Goal: Task Accomplishment & Management: Manage account settings

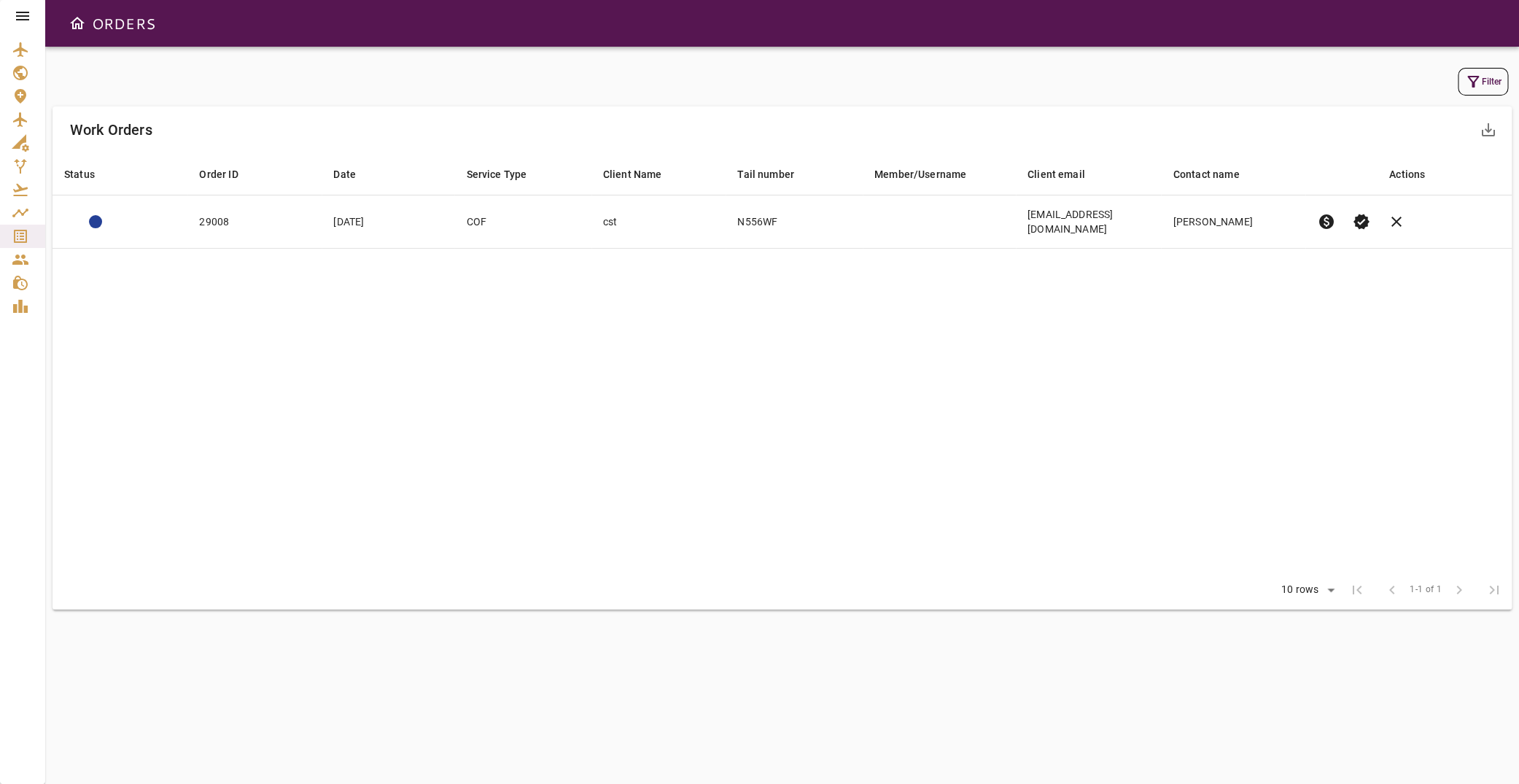
click at [17, 14] on icon at bounding box center [22, 16] width 18 height 18
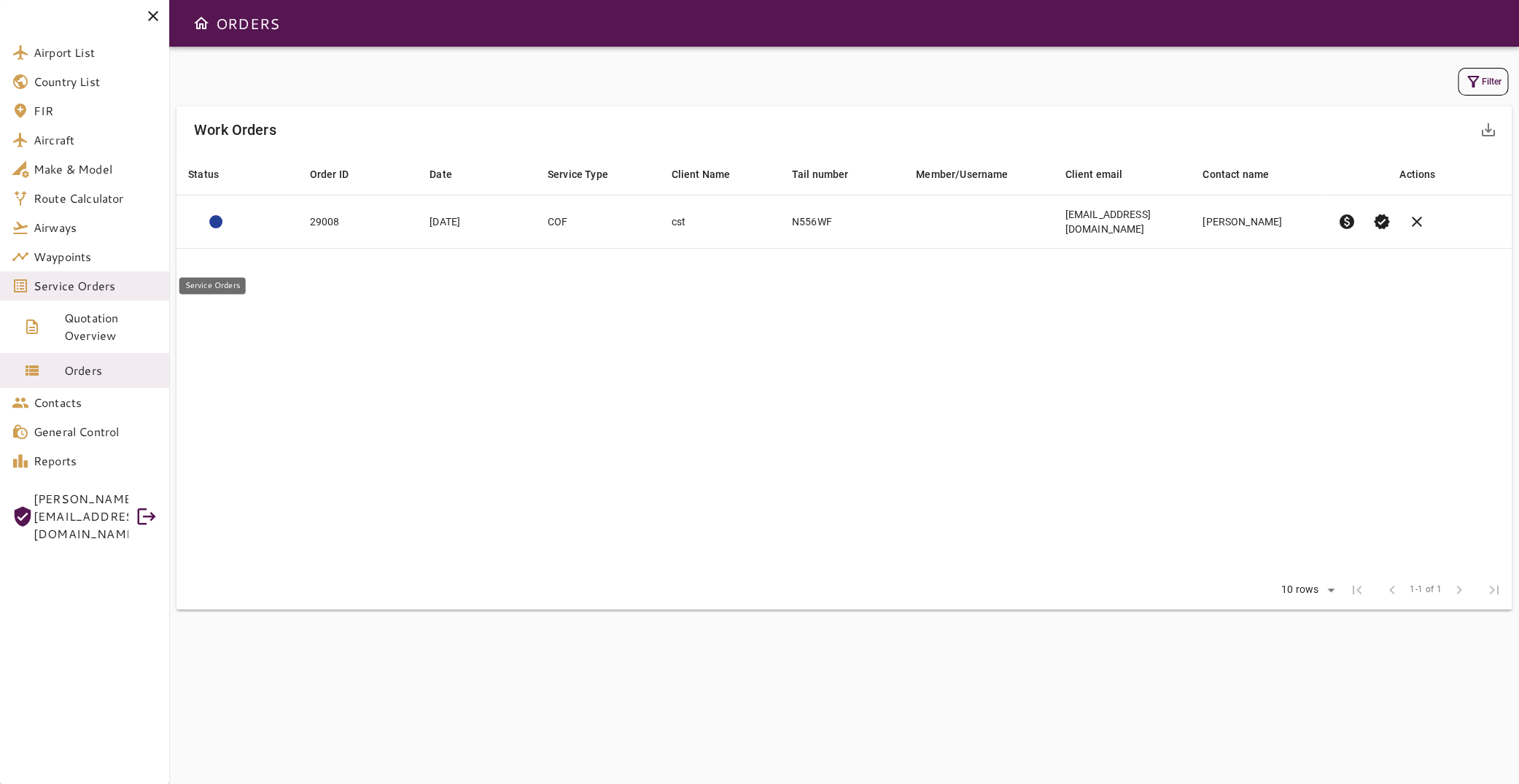
click at [79, 290] on span "Service Orders" at bounding box center [95, 285] width 124 height 18
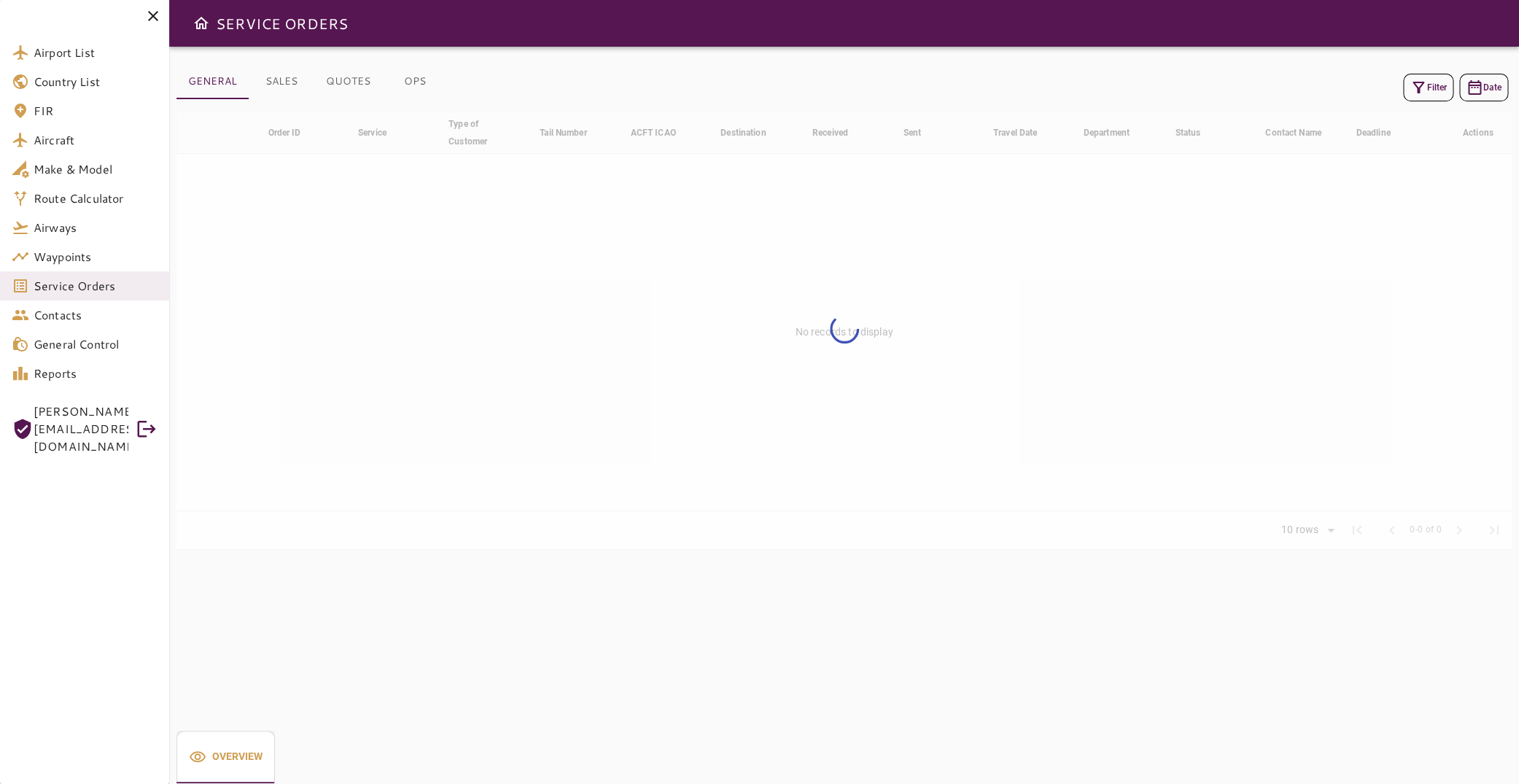
click at [1414, 88] on icon "button" at bounding box center [1418, 88] width 18 height 18
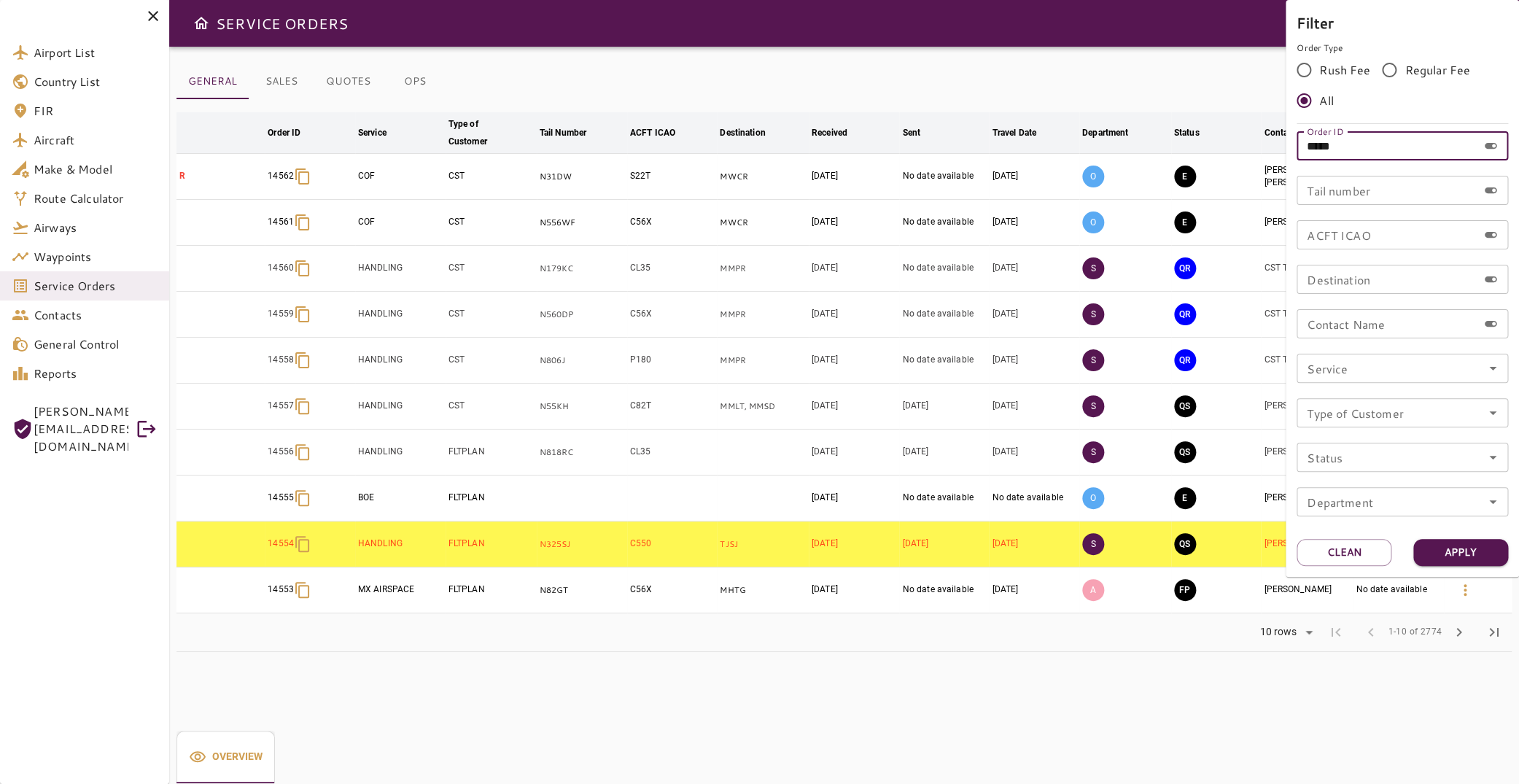
drag, startPoint x: 1386, startPoint y: 145, endPoint x: 976, endPoint y: 128, distance: 410.4
click at [1297, 135] on input "*****" at bounding box center [1387, 146] width 181 height 29
type input "*****"
click at [1457, 552] on button "Apply" at bounding box center [1460, 552] width 95 height 27
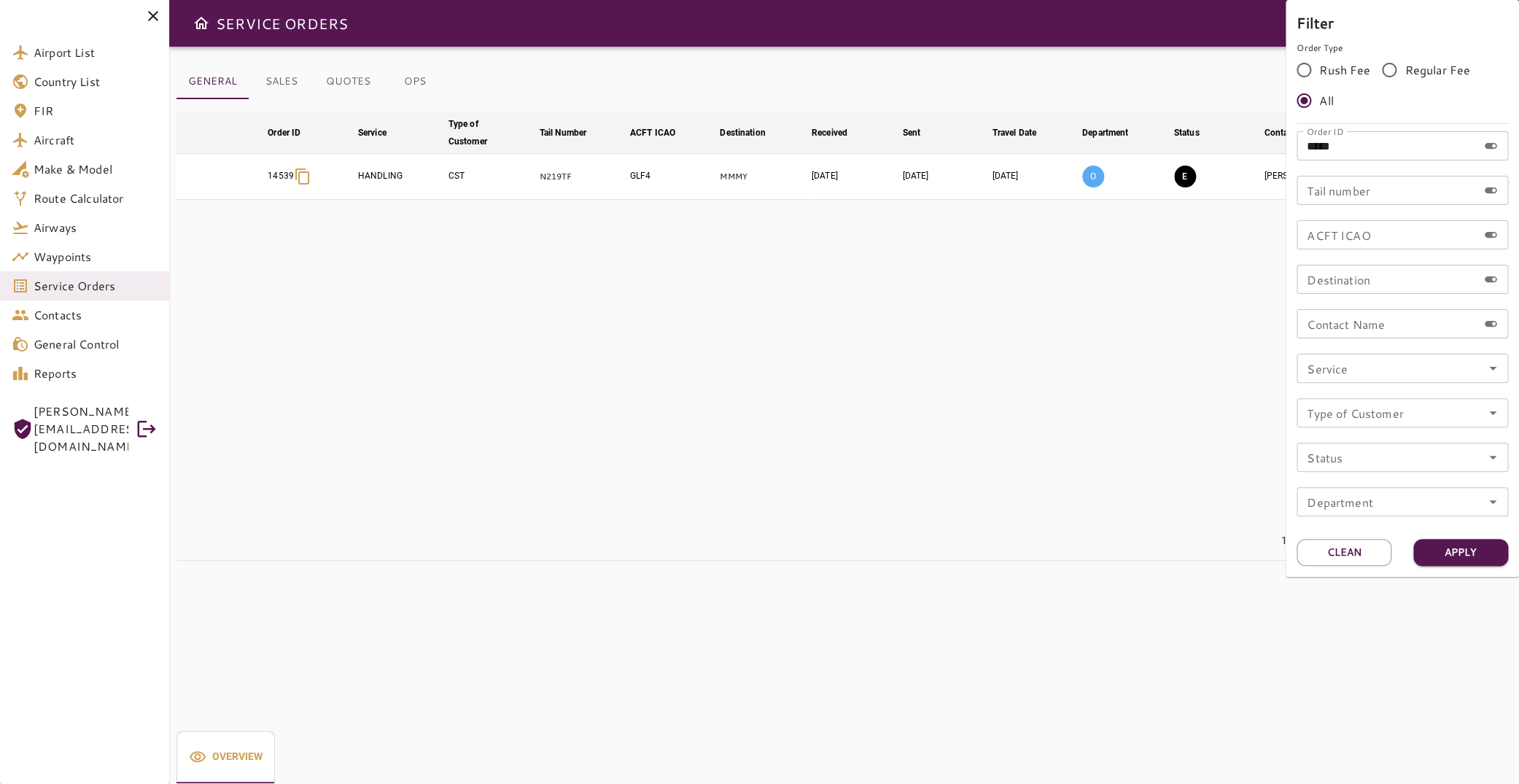
click at [798, 231] on div at bounding box center [759, 392] width 1519 height 784
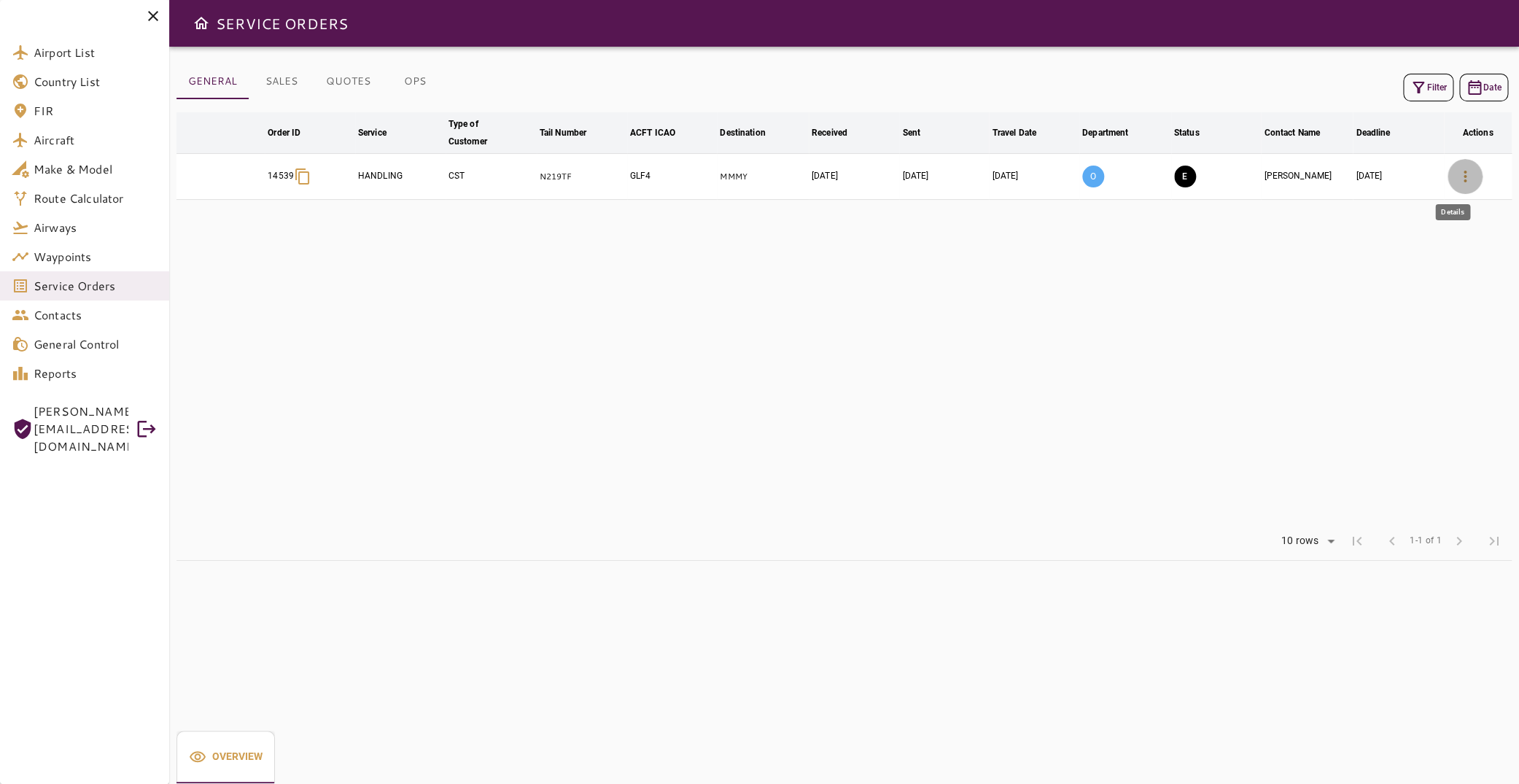
click at [1456, 184] on icon "button" at bounding box center [1465, 176] width 18 height 18
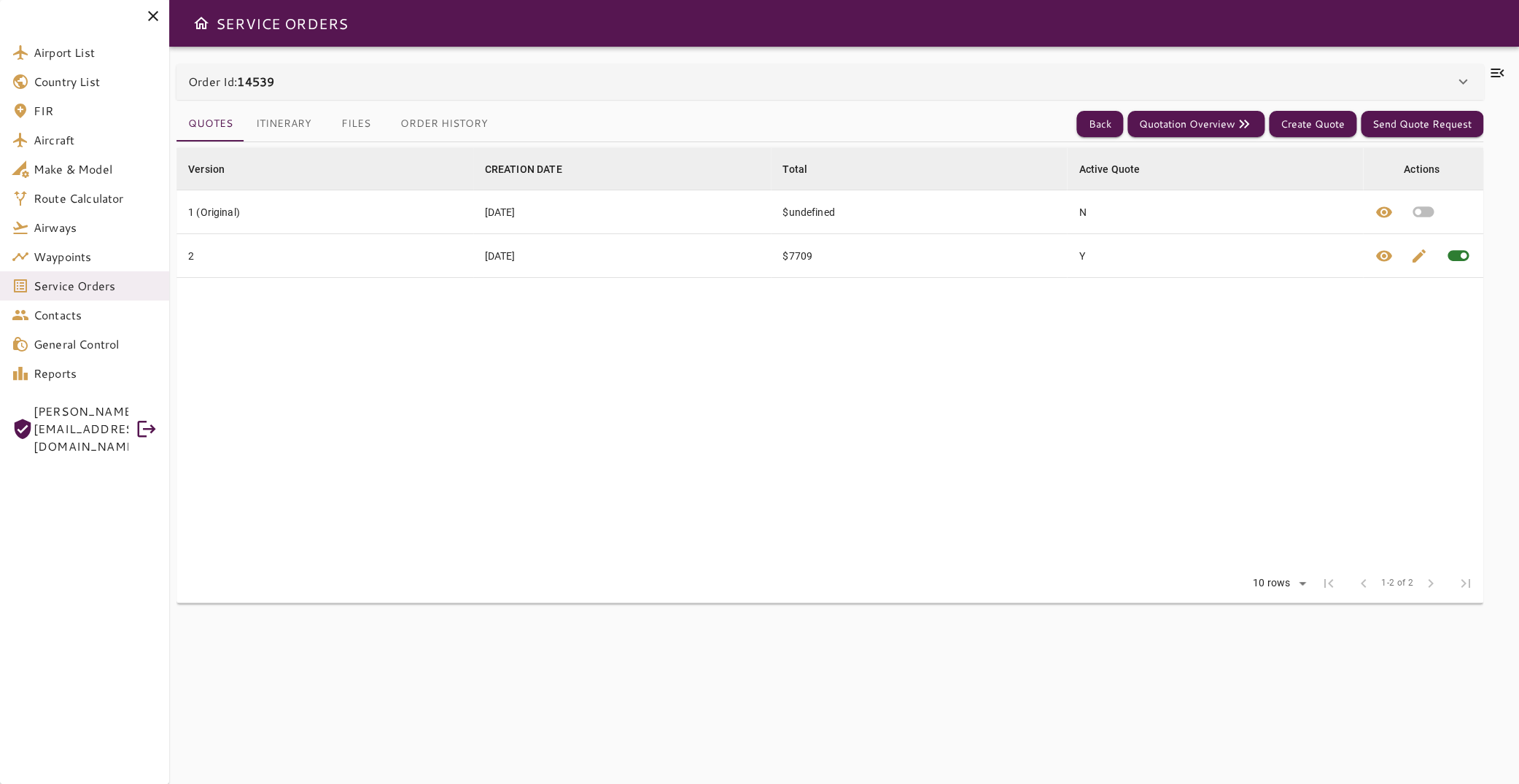
click at [1489, 71] on icon at bounding box center [1497, 73] width 18 height 18
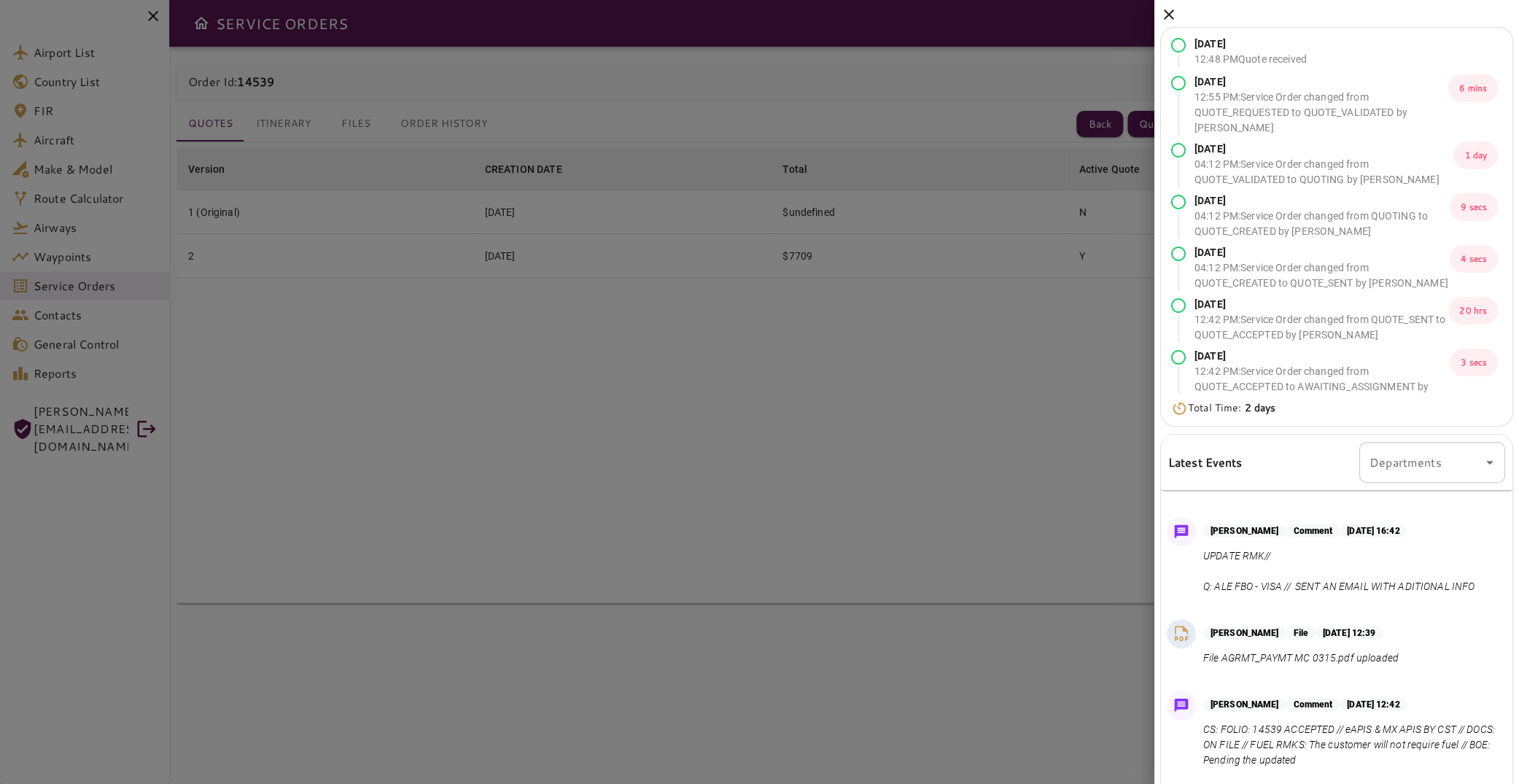
scroll to position [149, 0]
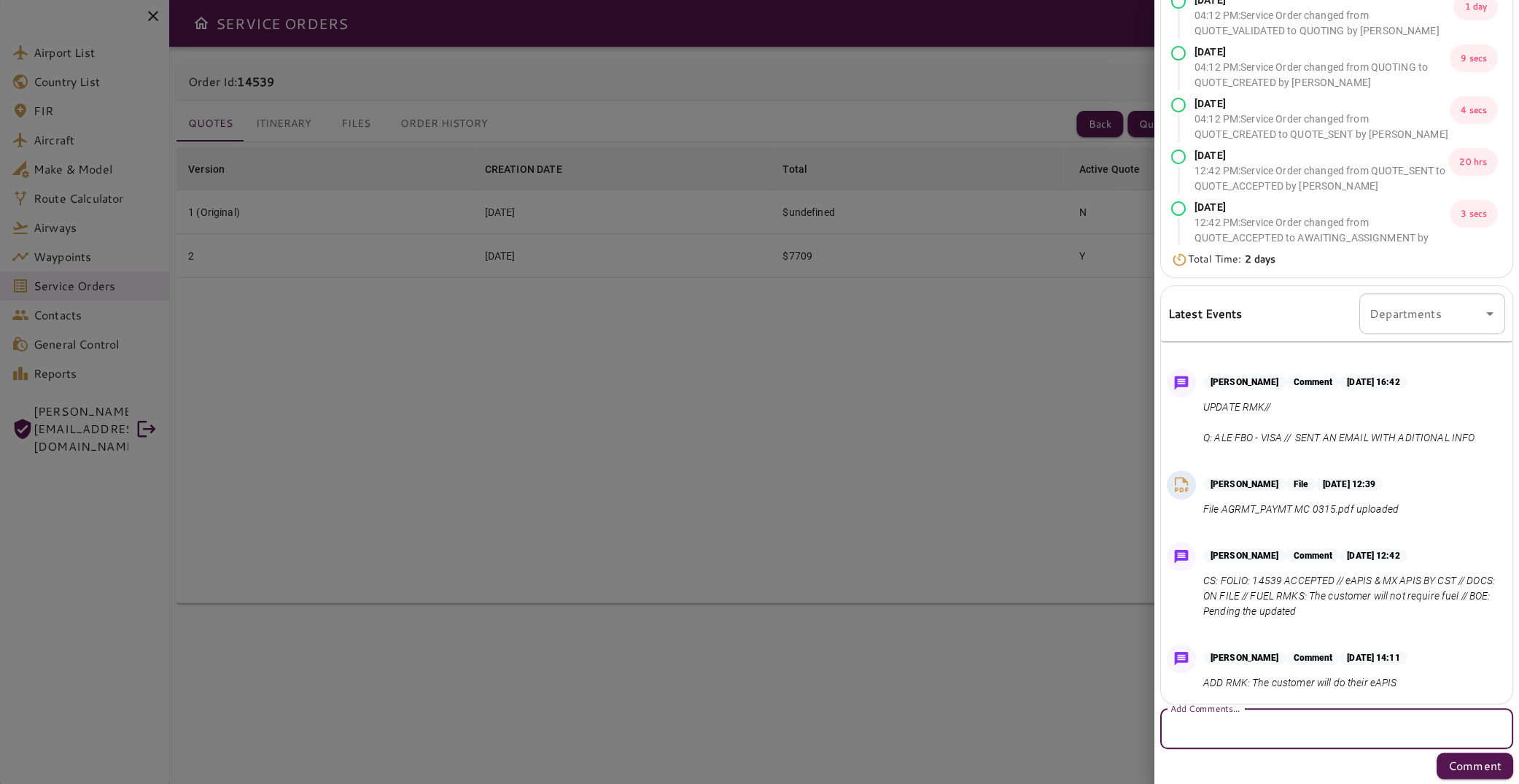
click at [1237, 727] on textarea "Add Comments..." at bounding box center [1337, 728] width 333 height 17
paste textarea "**********"
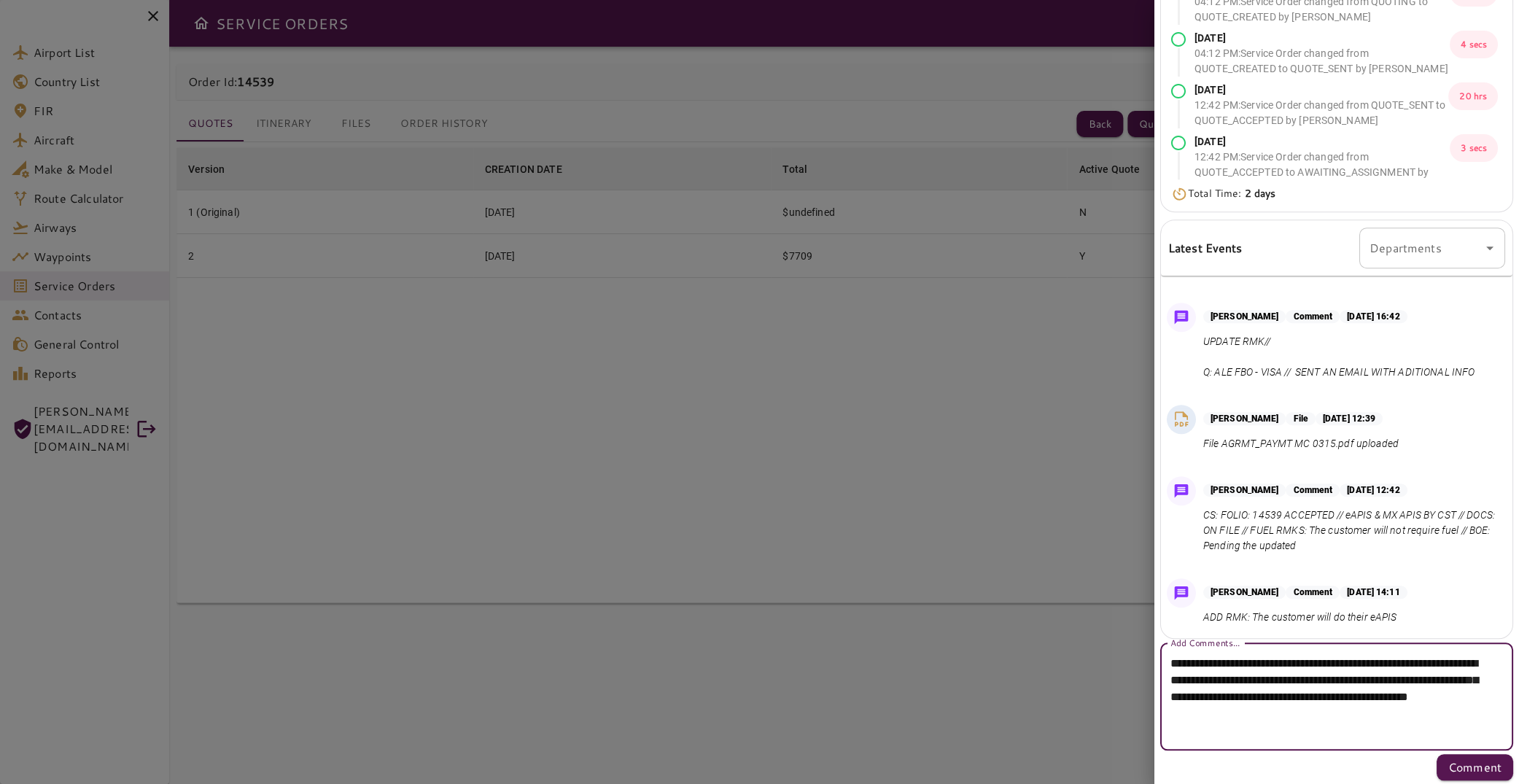
scroll to position [216, 0]
type textarea "**********"
click at [1461, 766] on p "Comment" at bounding box center [1475, 765] width 53 height 18
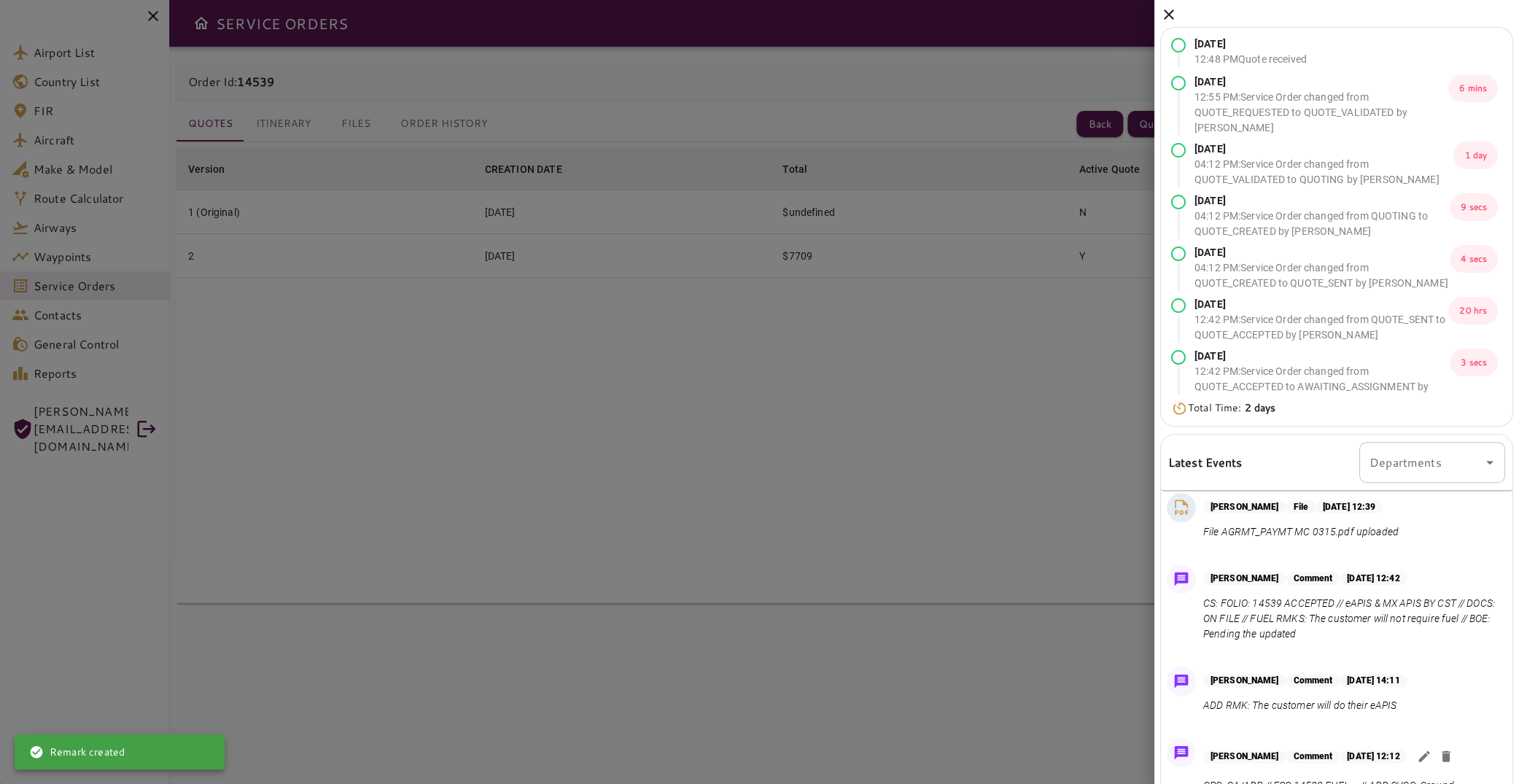
scroll to position [149, 0]
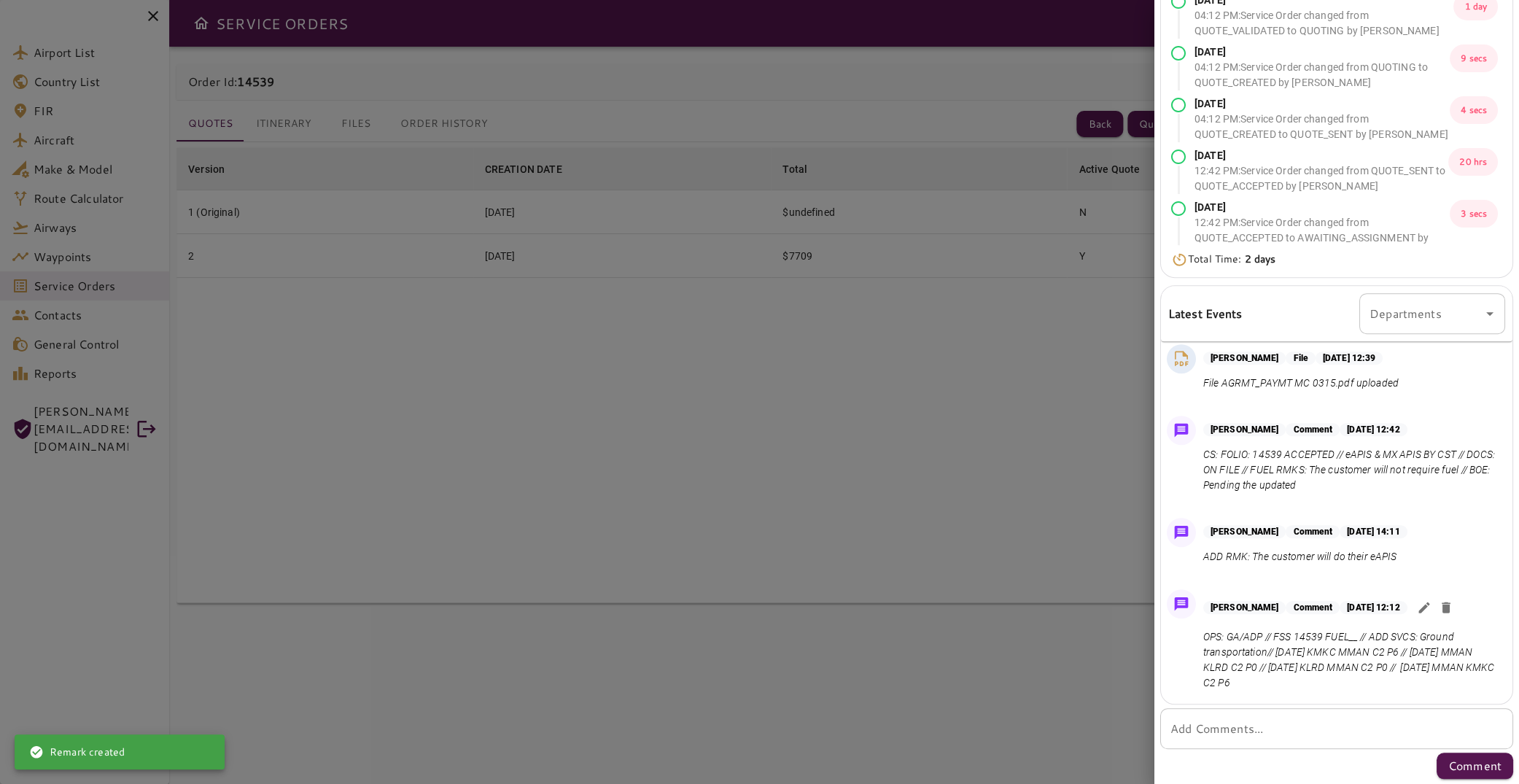
click at [990, 439] on div at bounding box center [759, 392] width 1519 height 784
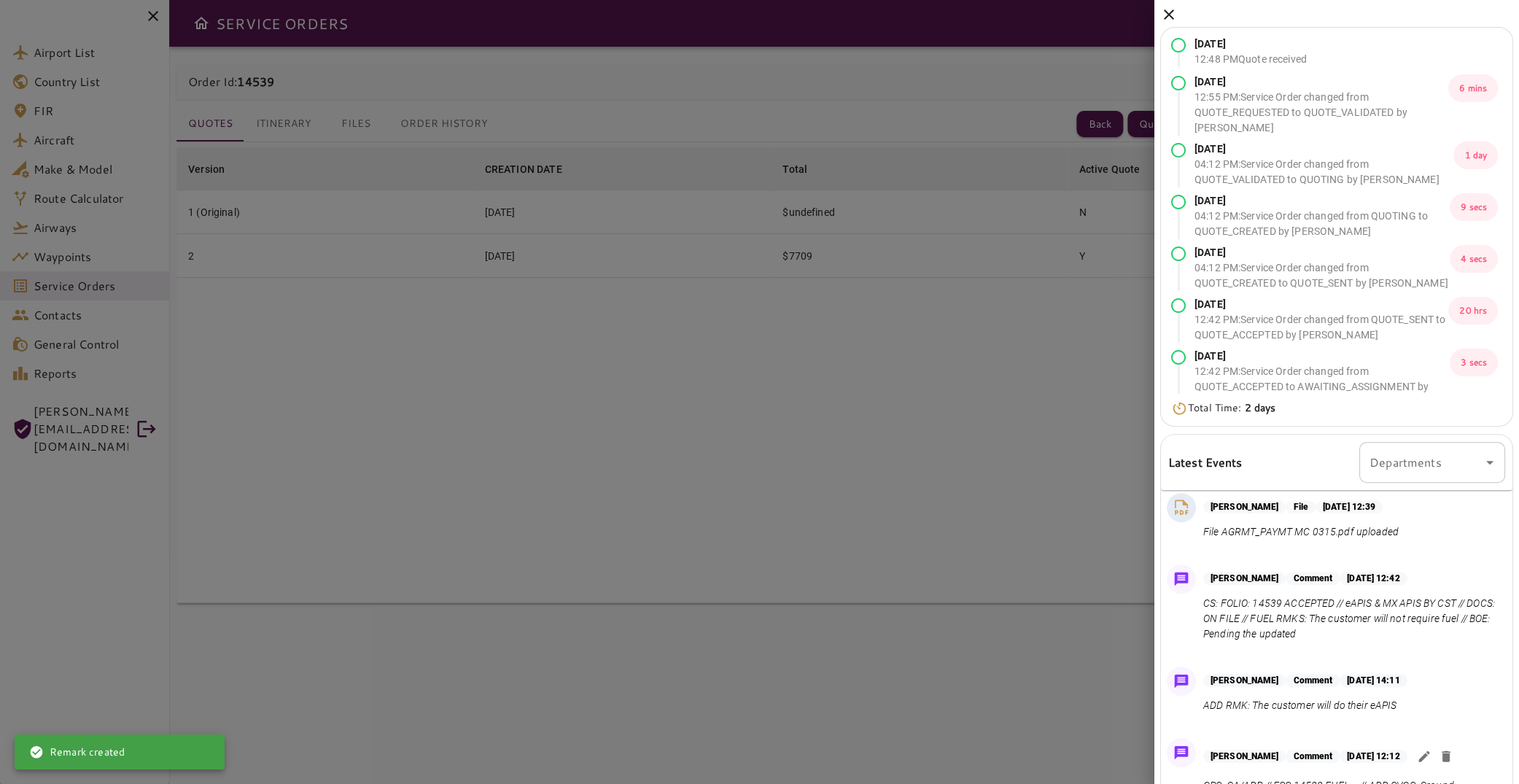
click at [1168, 10] on icon at bounding box center [1169, 15] width 18 height 18
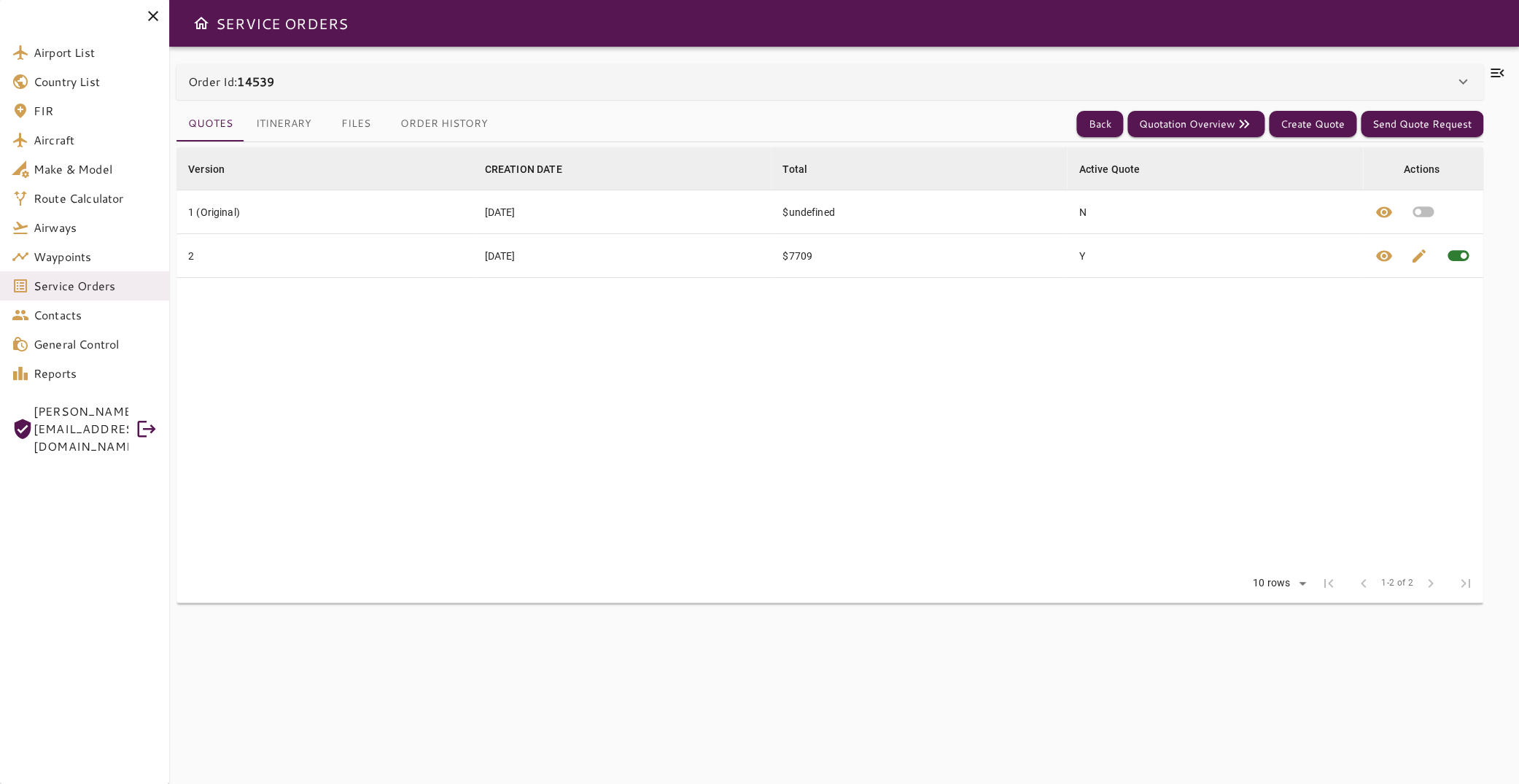
click at [351, 124] on button "Files" at bounding box center [355, 124] width 66 height 35
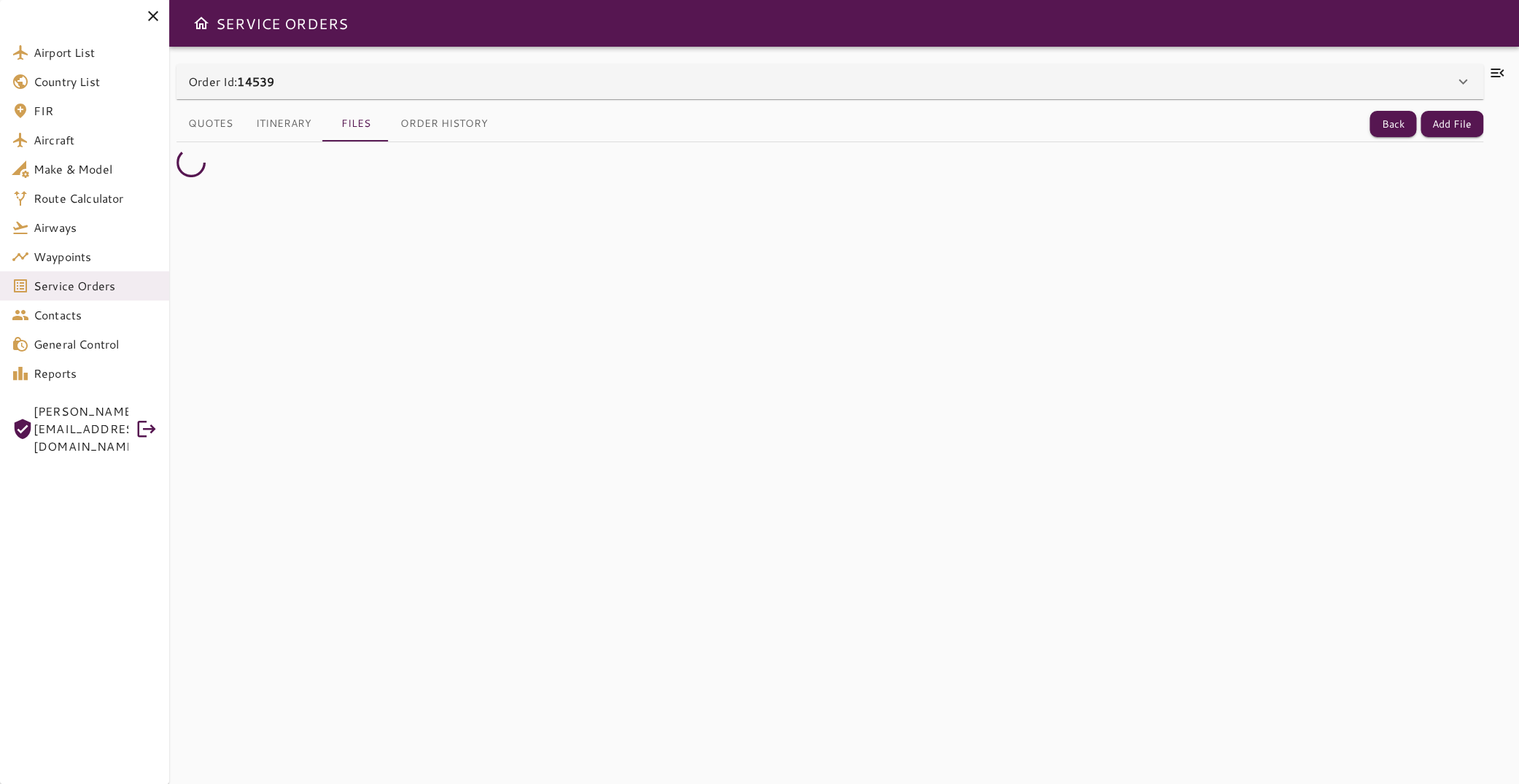
click at [219, 120] on button "Quotes" at bounding box center [209, 124] width 67 height 35
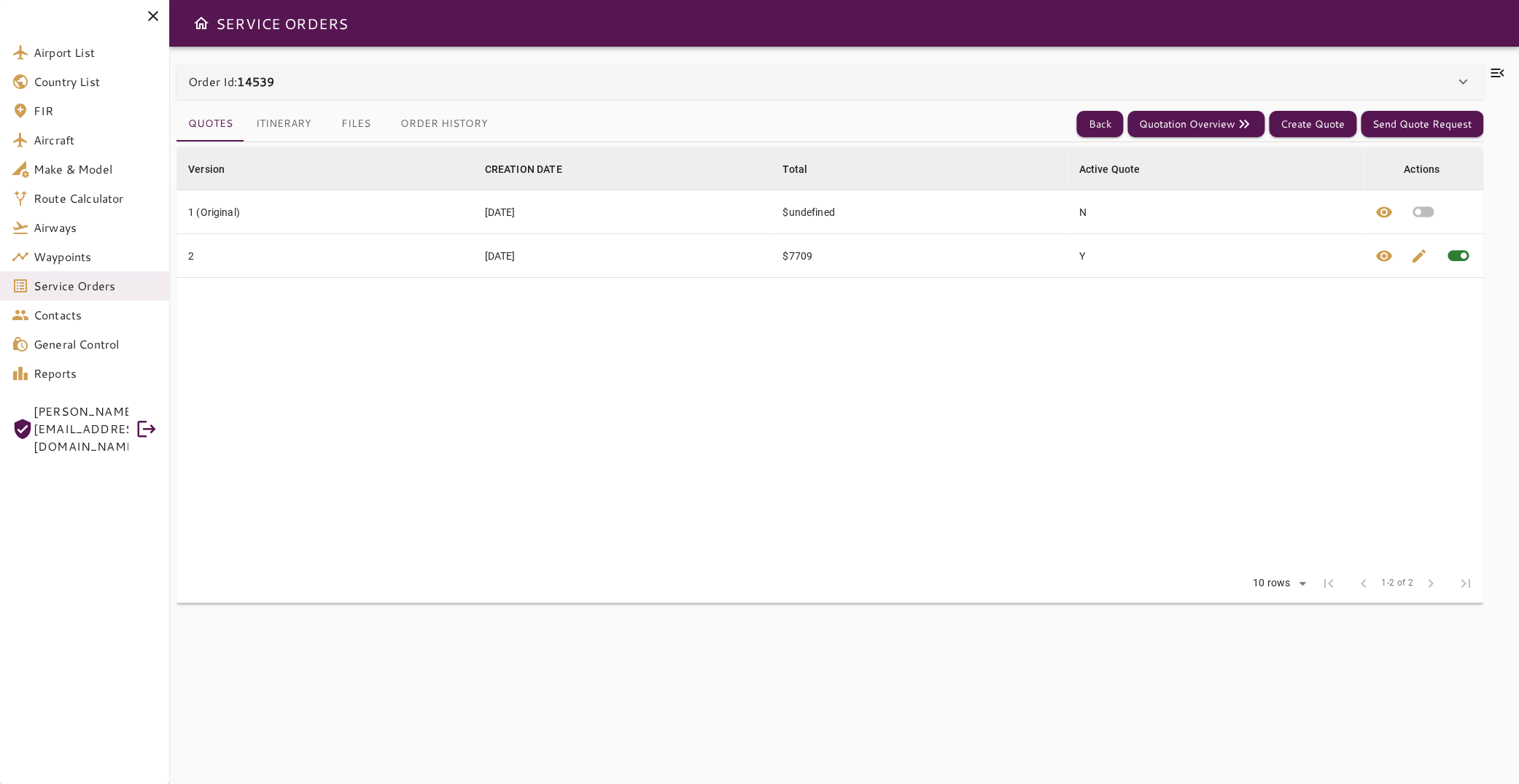
click at [1489, 71] on icon at bounding box center [1497, 73] width 18 height 18
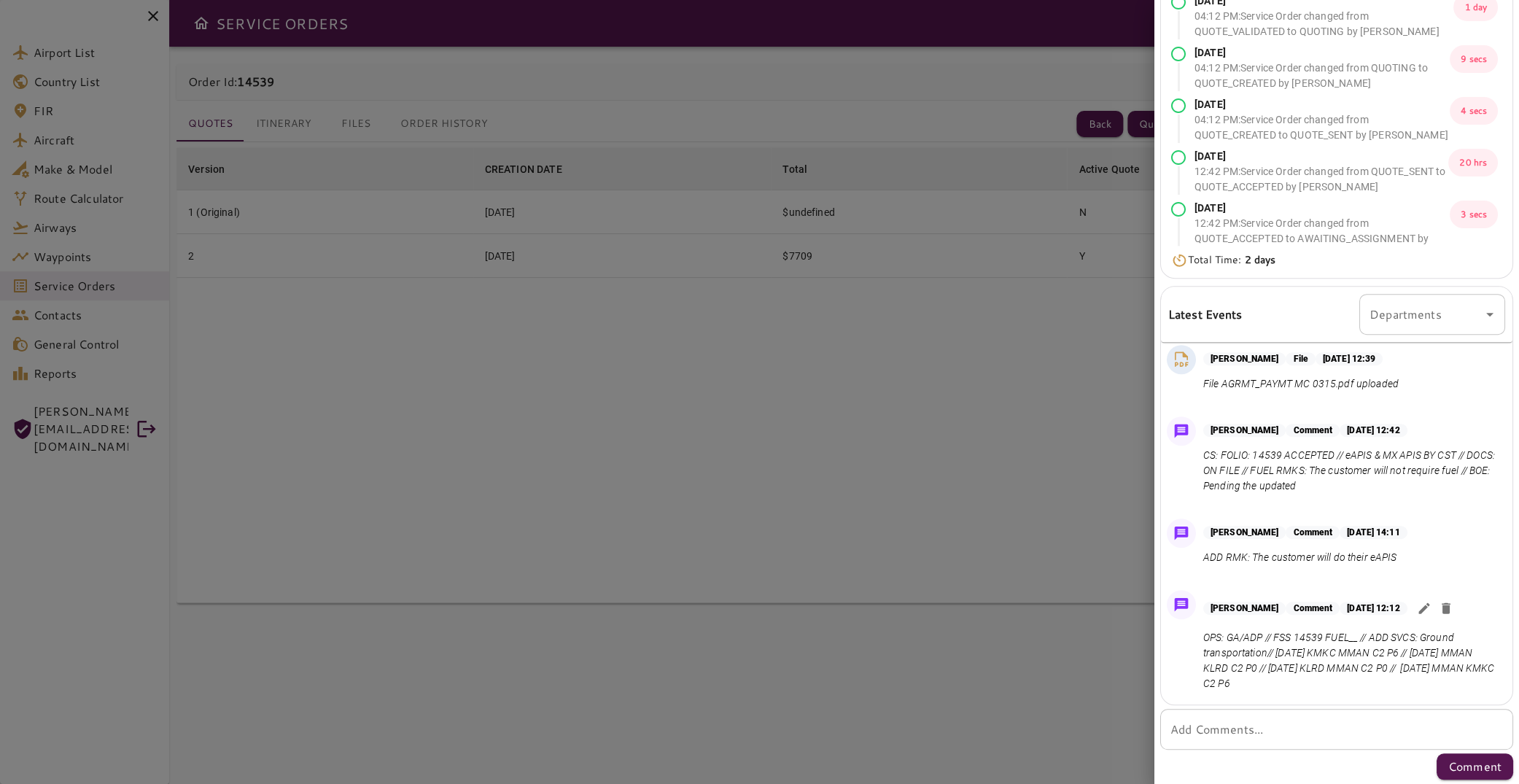
scroll to position [149, 0]
click at [1432, 603] on icon "button" at bounding box center [1424, 607] width 15 height 15
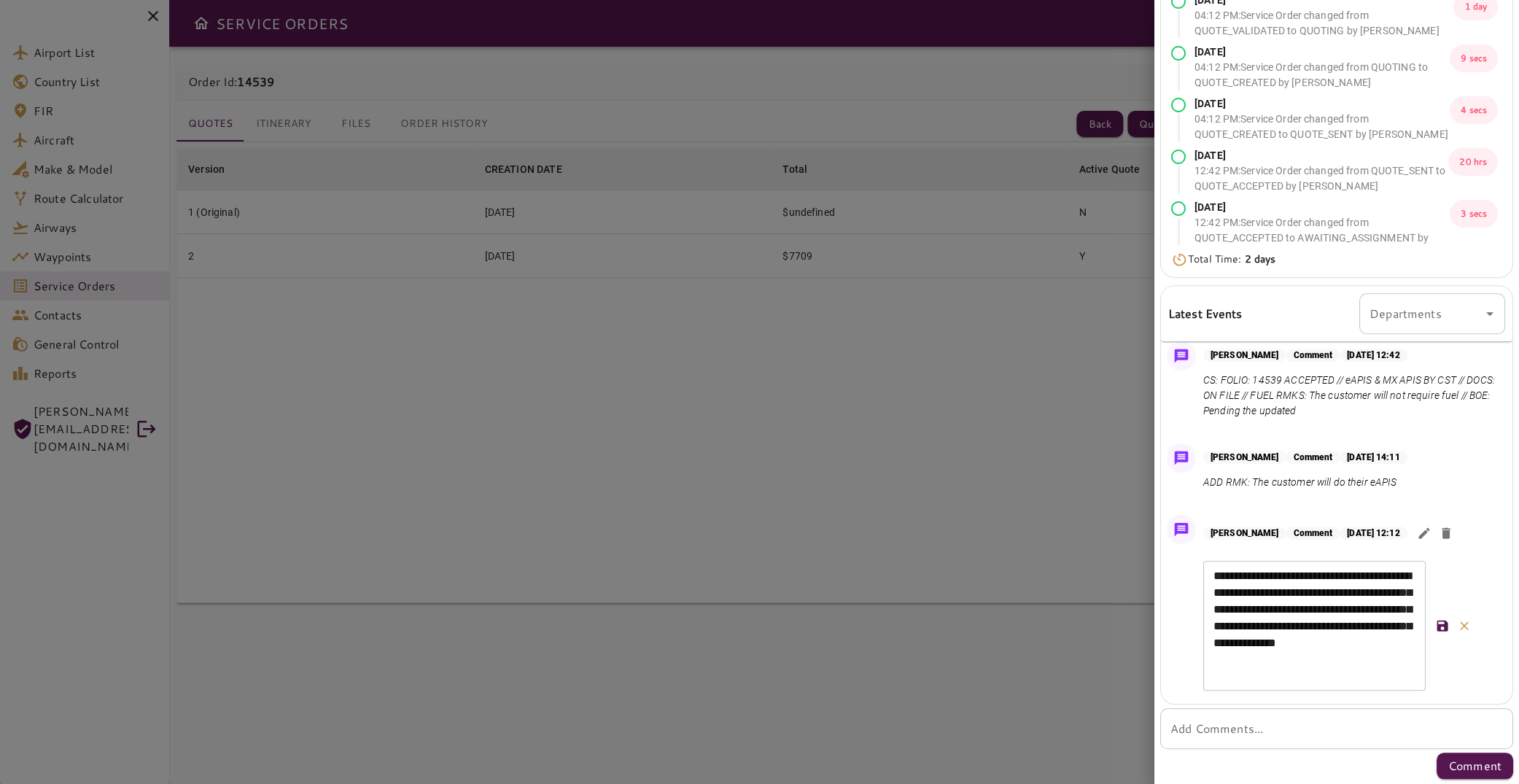
scroll to position [841, 0]
click at [1416, 675] on div "**********" at bounding box center [1314, 625] width 222 height 130
click at [1409, 675] on textarea "**********" at bounding box center [1315, 626] width 202 height 117
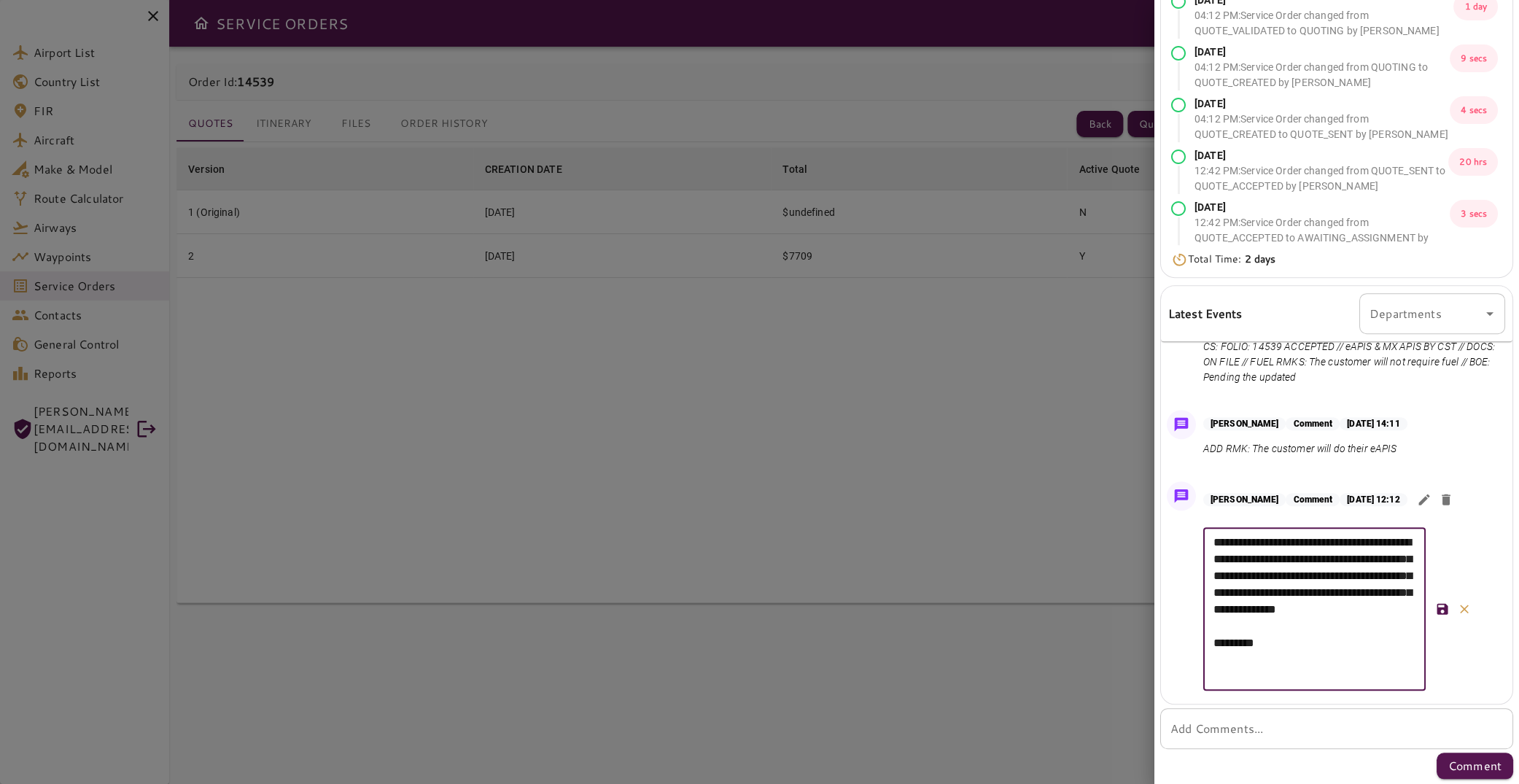
scroll to position [874, 0]
type textarea "**********"
click at [1479, 771] on p "Comment" at bounding box center [1475, 765] width 53 height 18
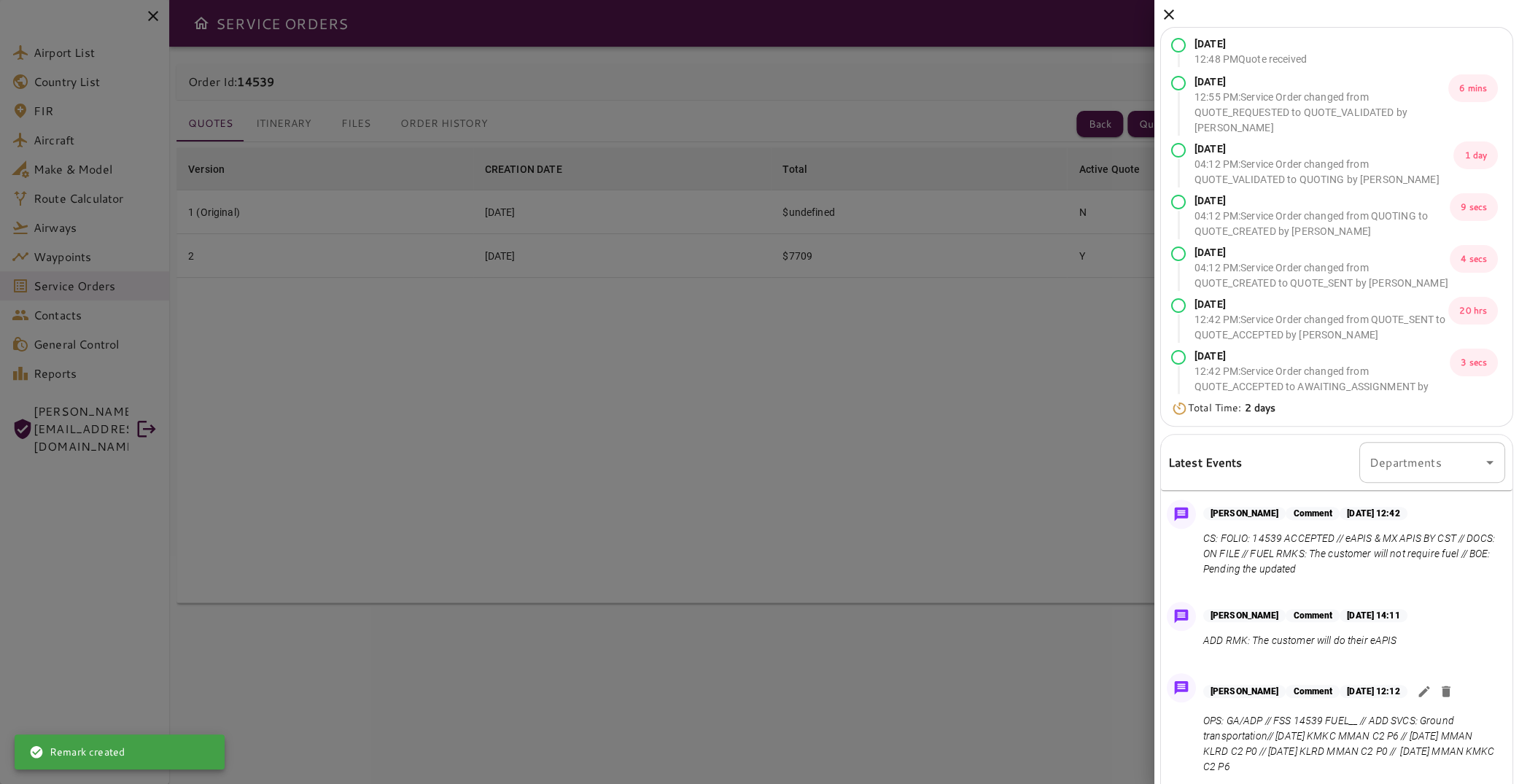
scroll to position [149, 0]
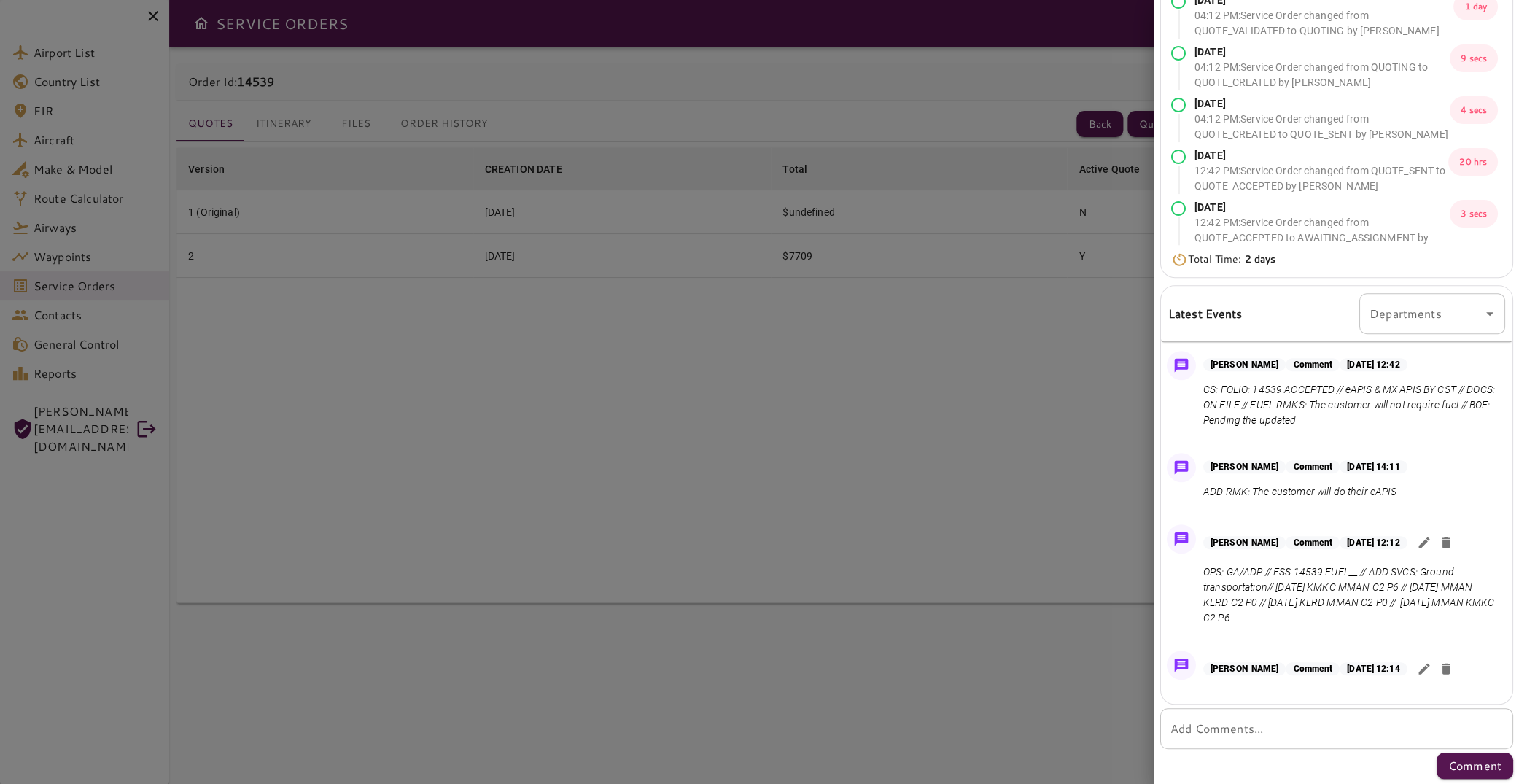
click at [1429, 537] on icon "button" at bounding box center [1423, 542] width 11 height 11
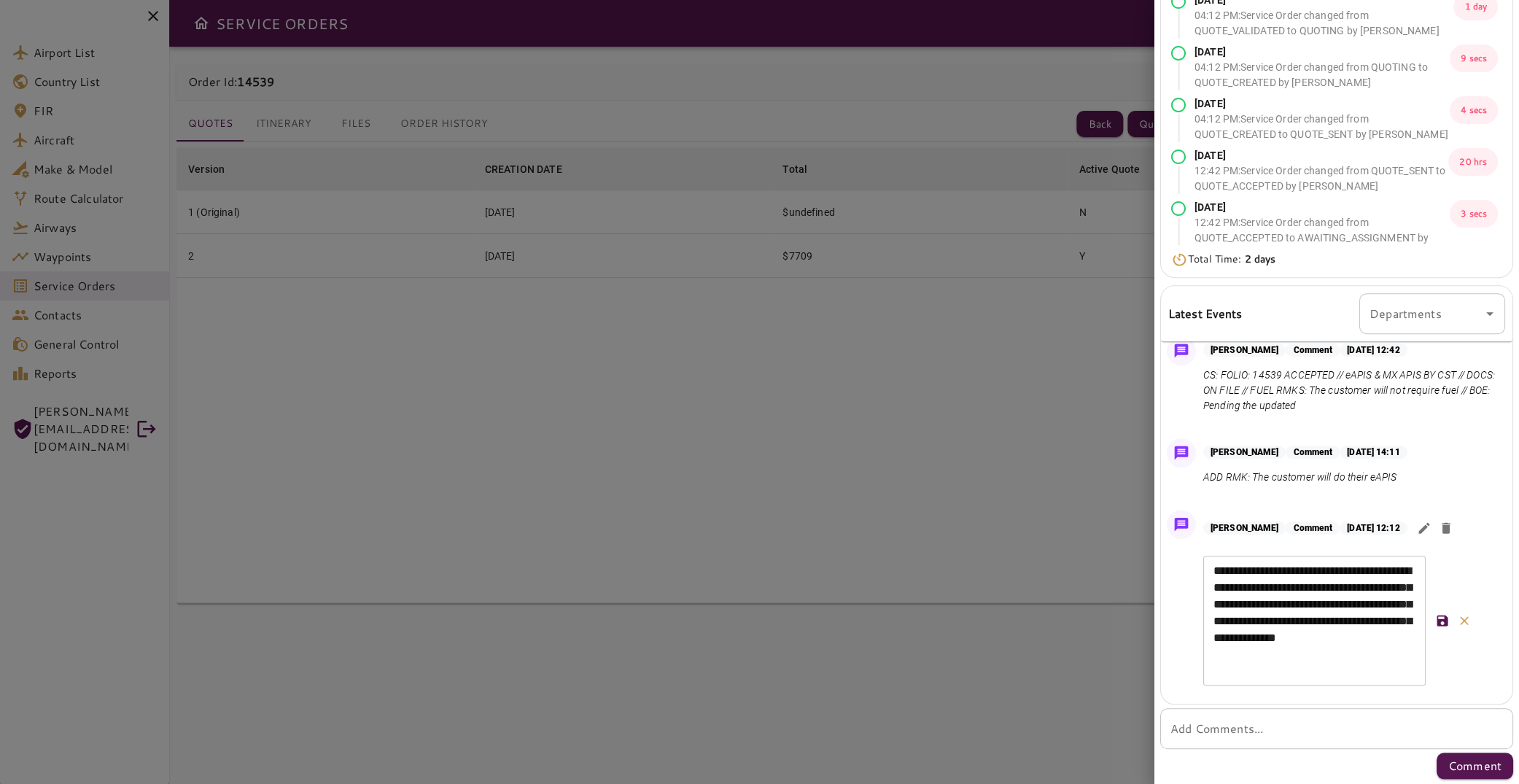
scroll to position [909, 0]
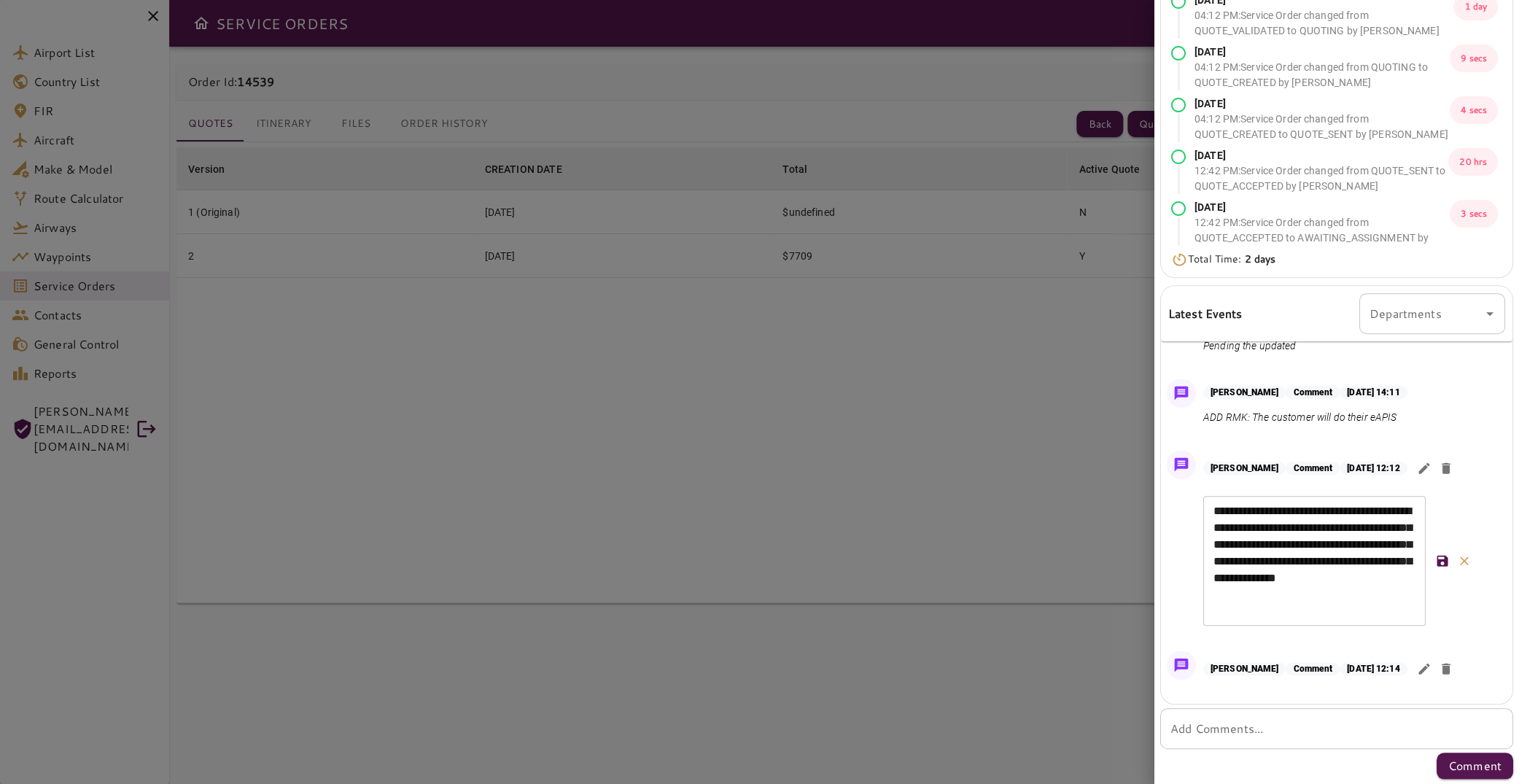
click at [1472, 556] on button "button" at bounding box center [1464, 560] width 22 height 22
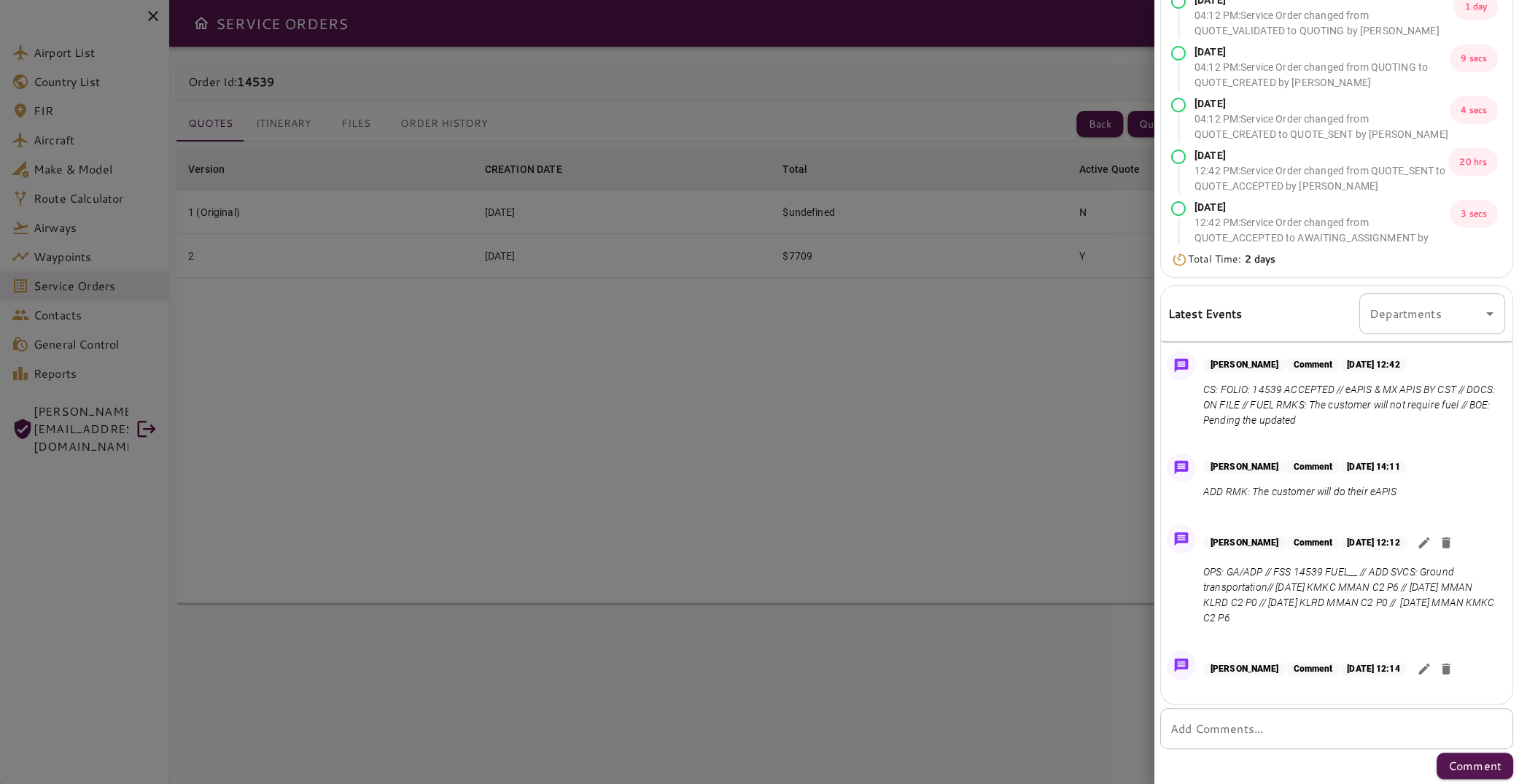
scroll to position [835, 0]
click at [1451, 669] on icon "button" at bounding box center [1446, 668] width 9 height 11
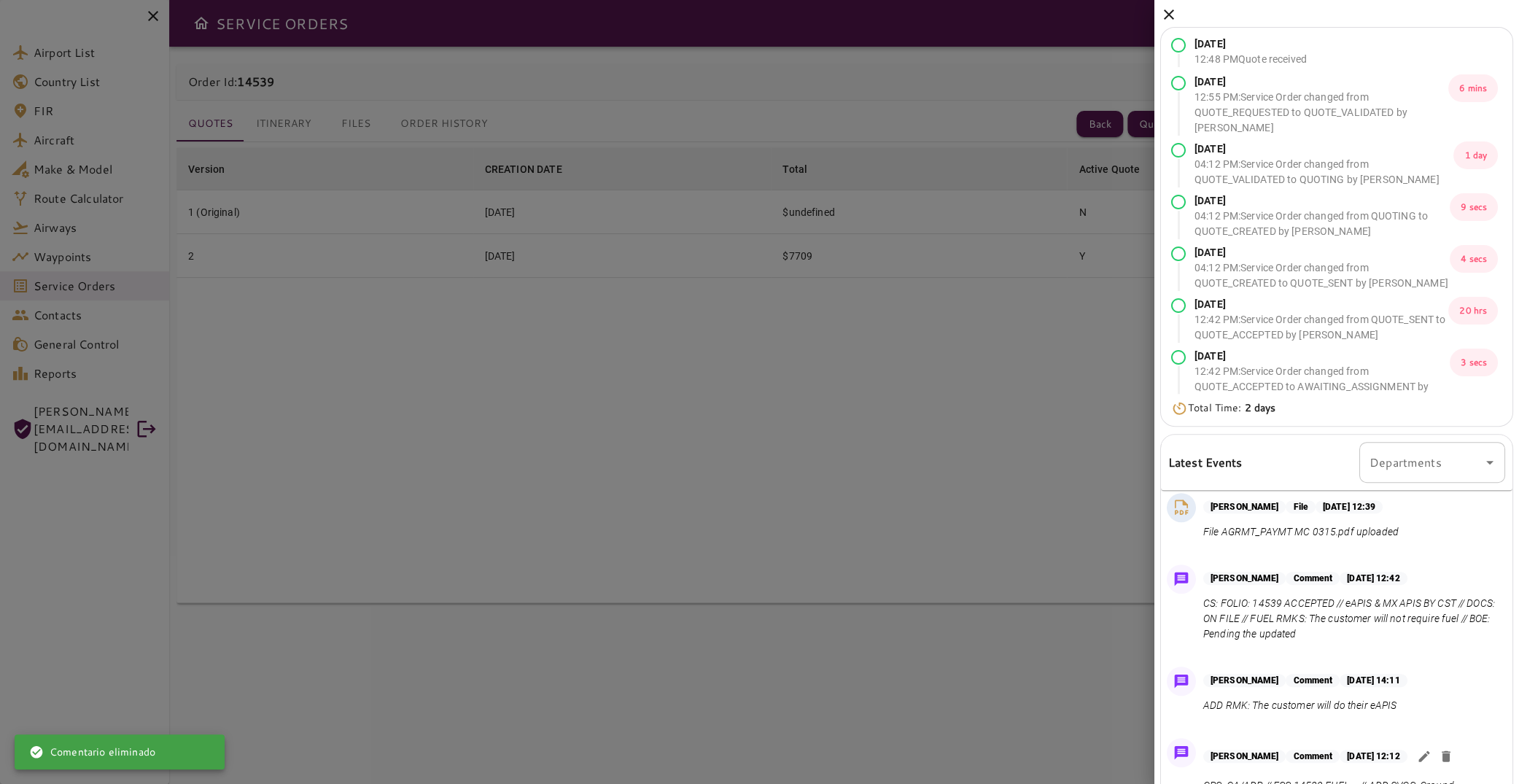
scroll to position [149, 0]
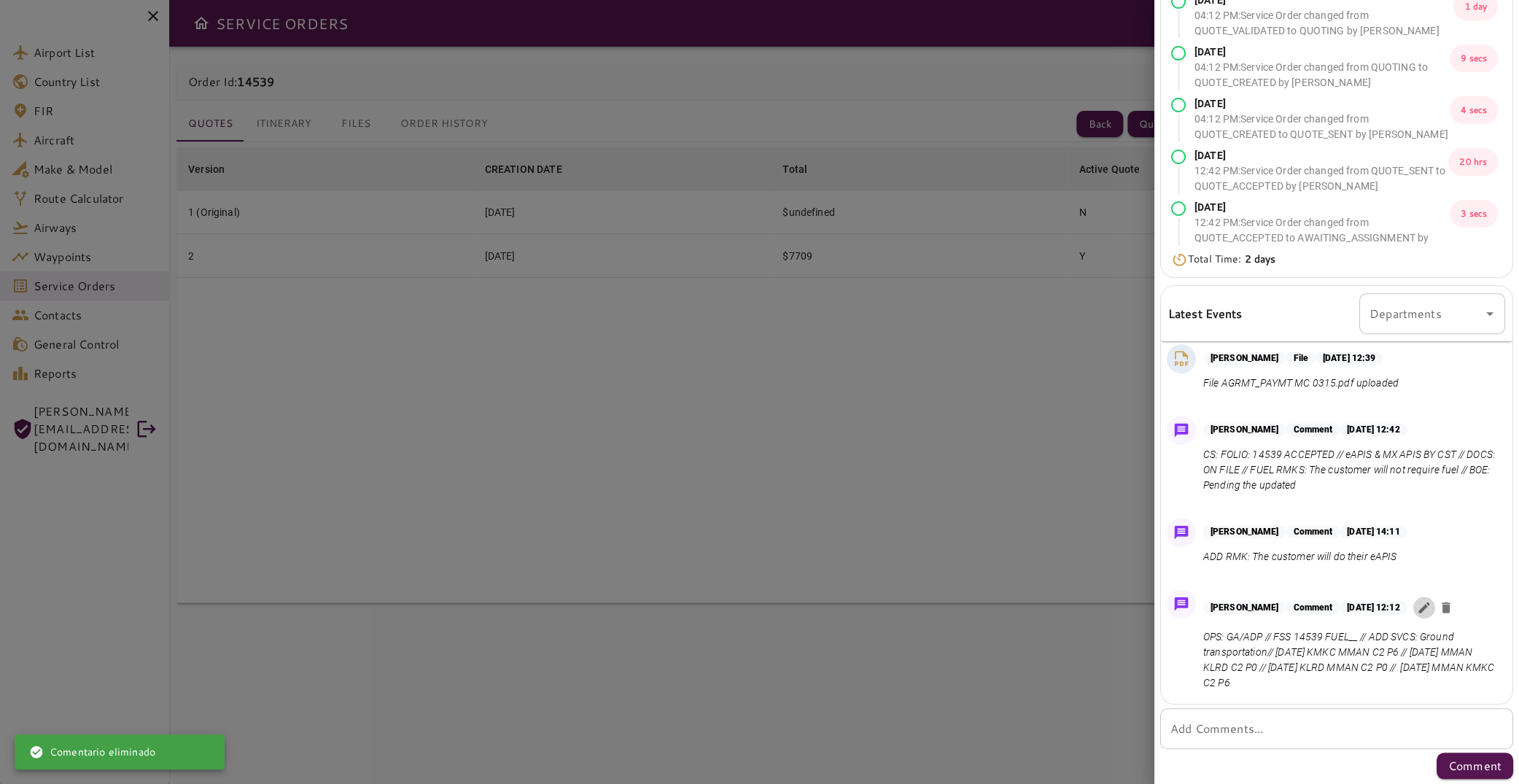
click at [1429, 609] on icon "button" at bounding box center [1423, 607] width 11 height 11
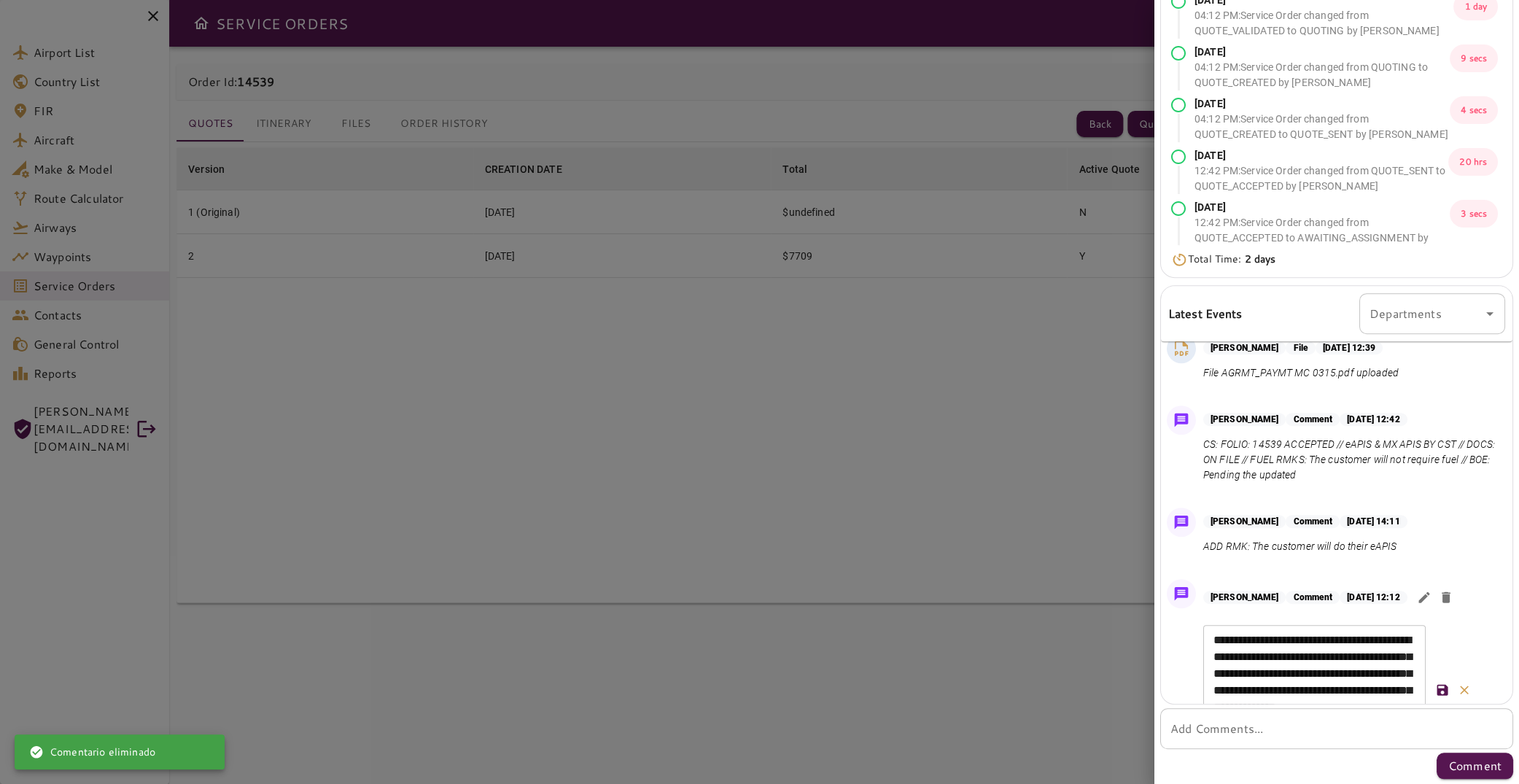
scroll to position [841, 0]
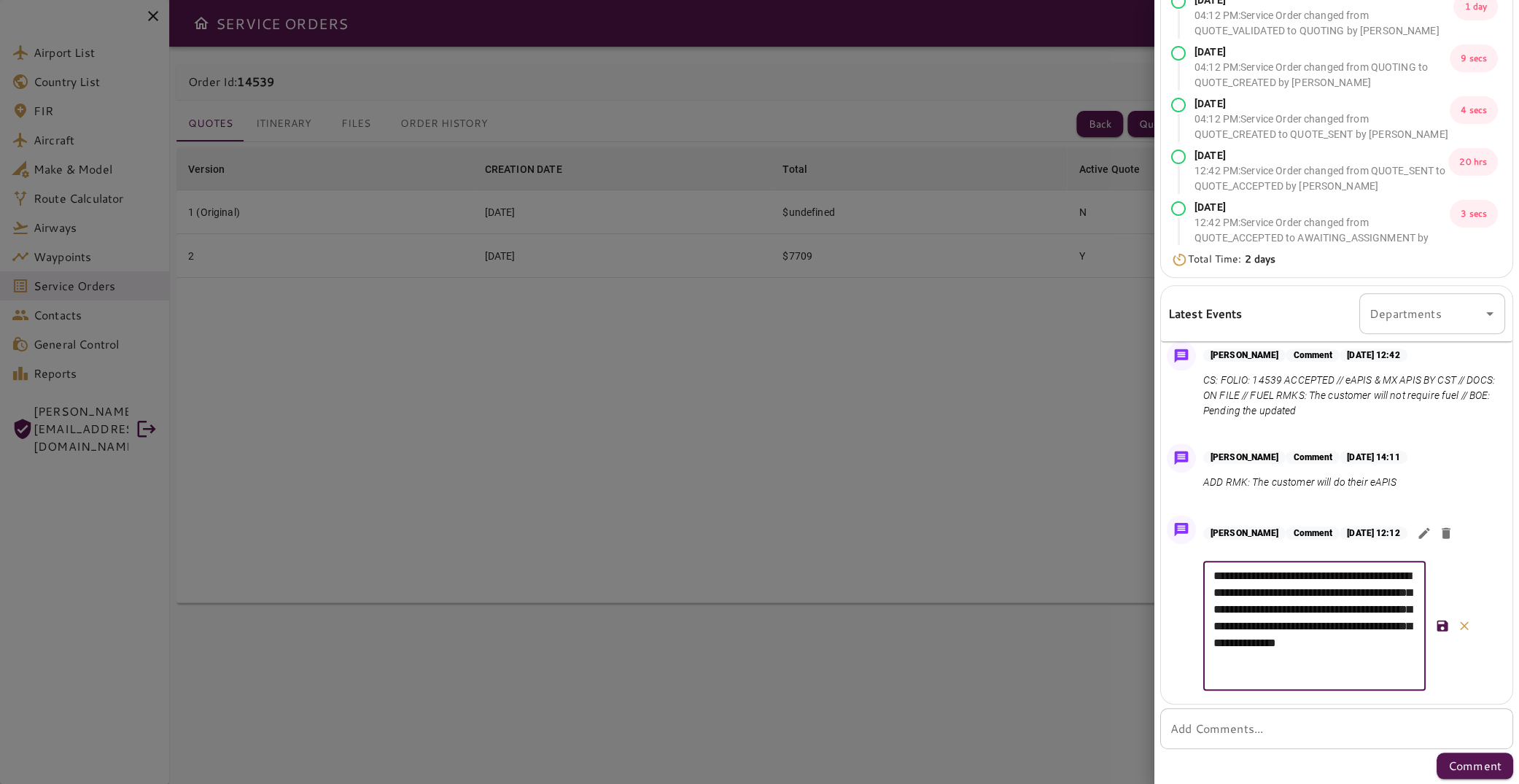
click at [1414, 675] on textarea "**********" at bounding box center [1315, 626] width 202 height 117
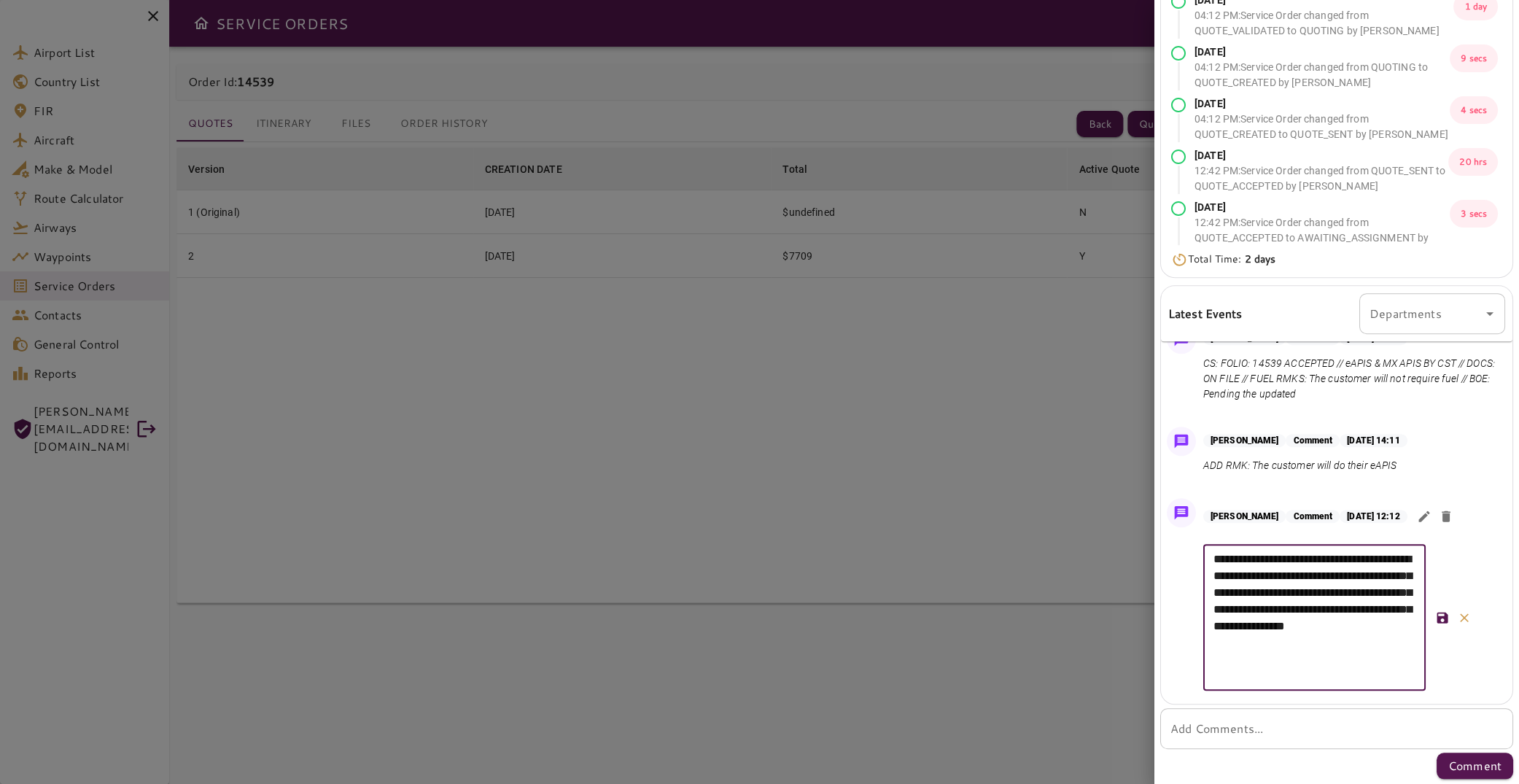
scroll to position [854, 0]
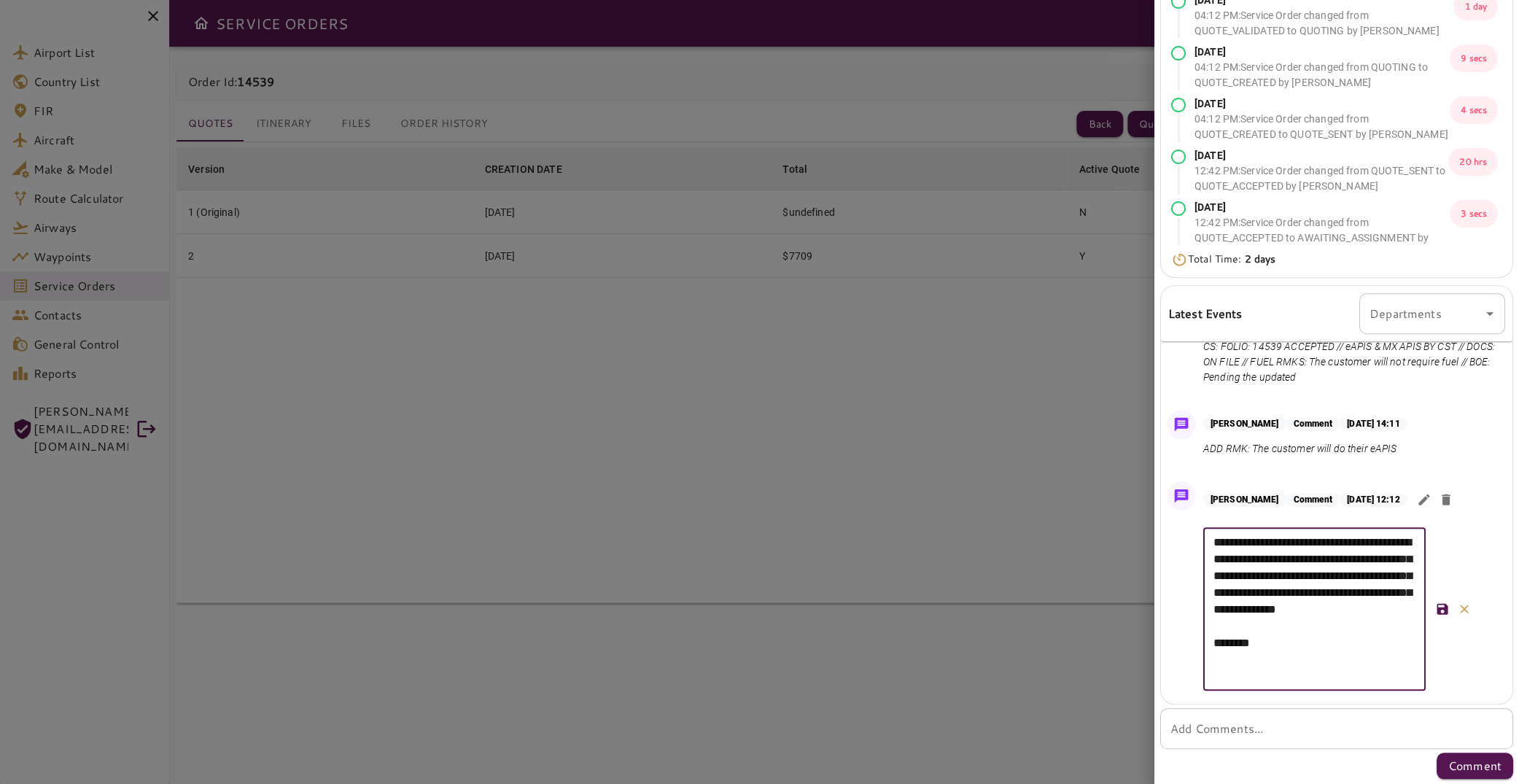
type textarea "**********"
click at [1440, 615] on icon "button" at bounding box center [1443, 608] width 11 height 11
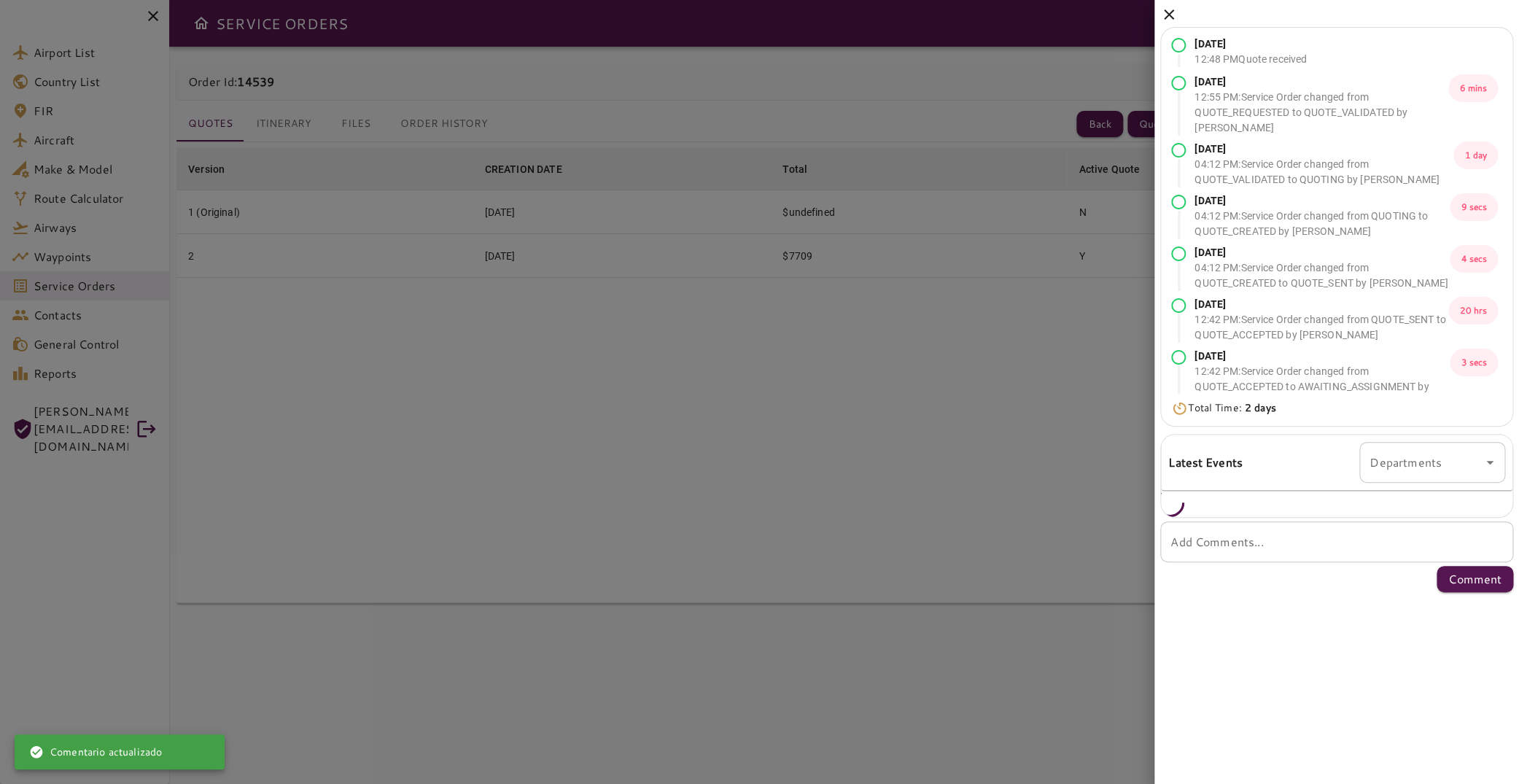
scroll to position [0, 0]
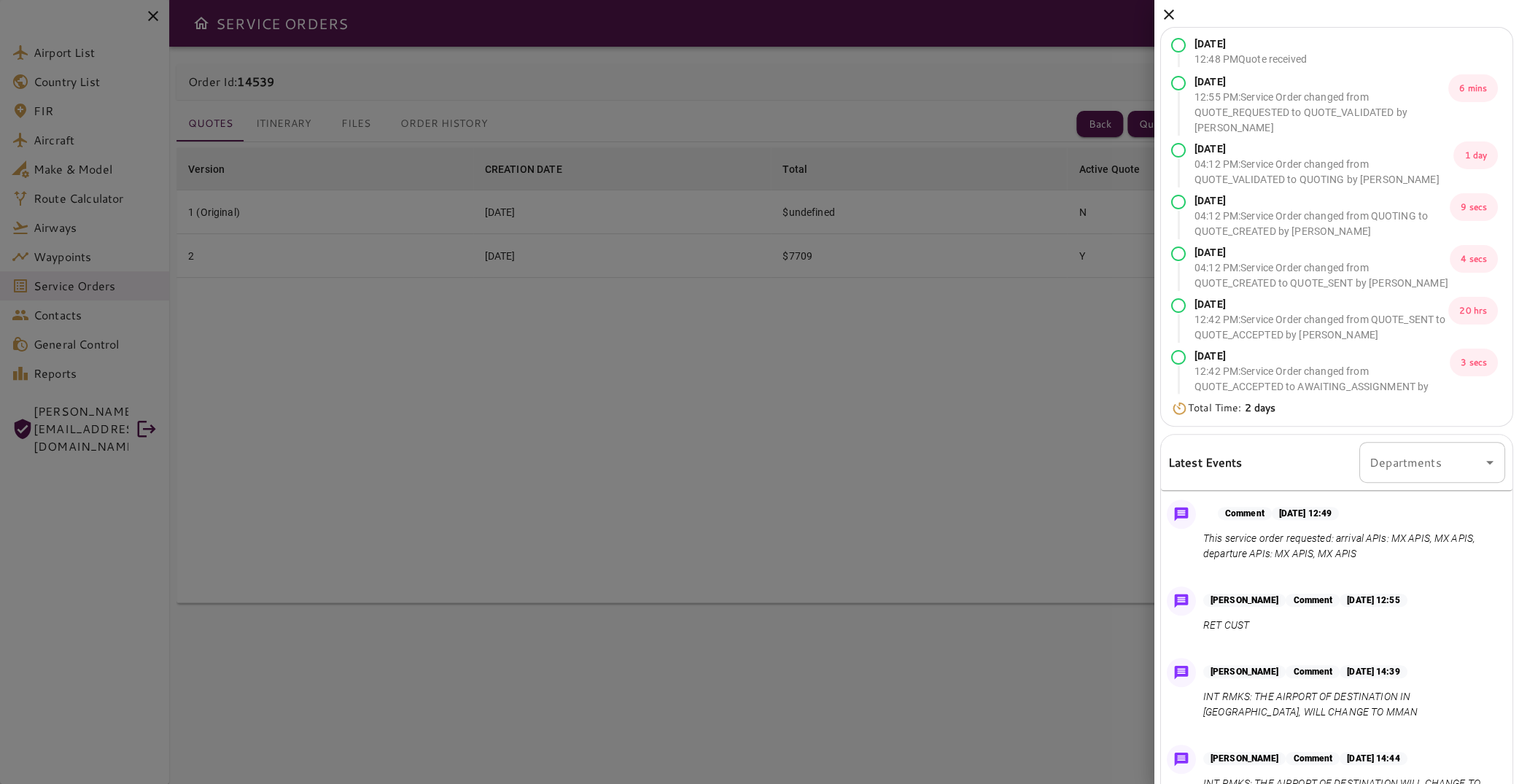
click at [902, 411] on div at bounding box center [759, 392] width 1519 height 784
click at [1171, 15] on icon at bounding box center [1169, 15] width 18 height 18
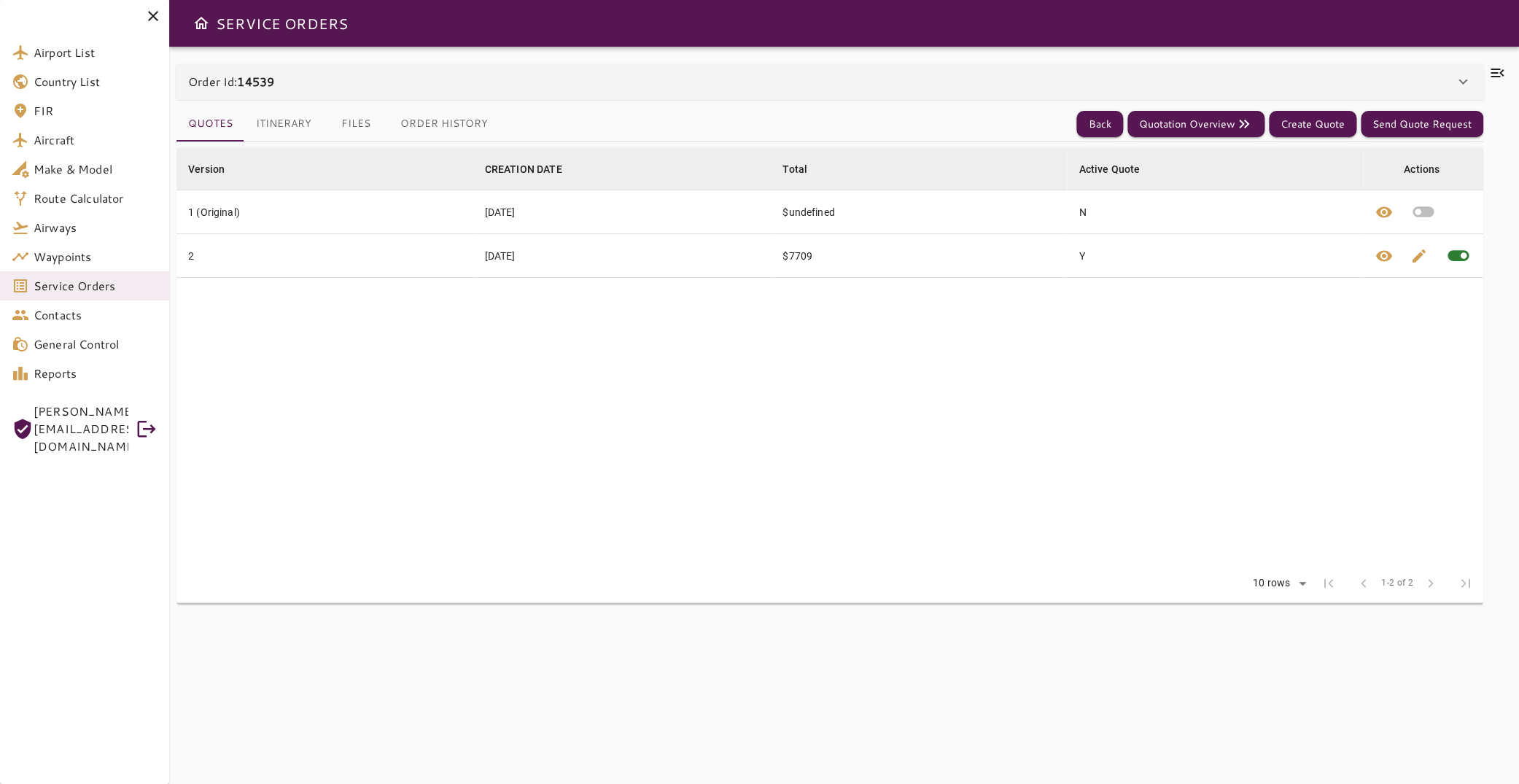
click at [344, 124] on button "Files" at bounding box center [355, 124] width 66 height 35
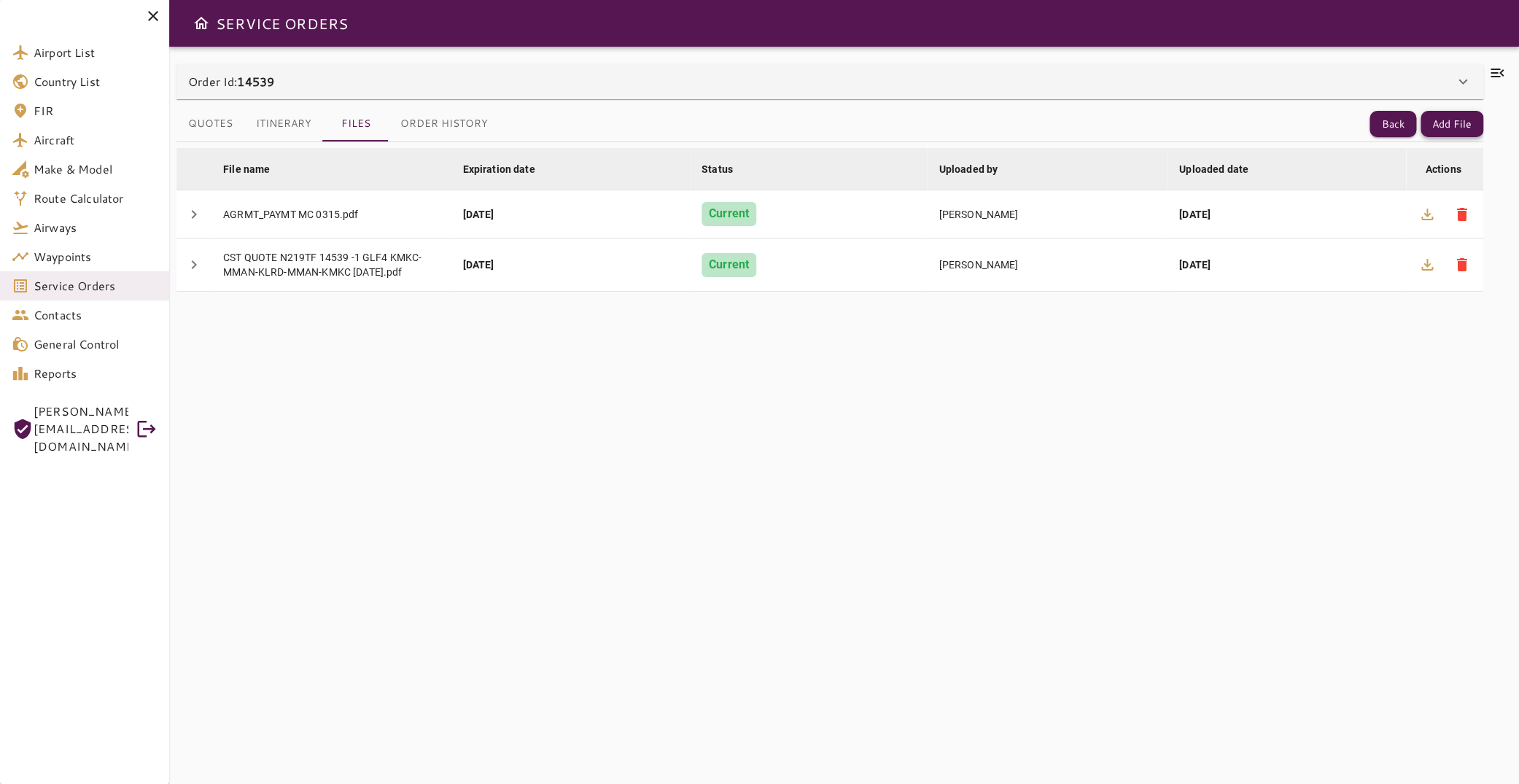
click at [1447, 130] on button "Add File" at bounding box center [1452, 124] width 63 height 27
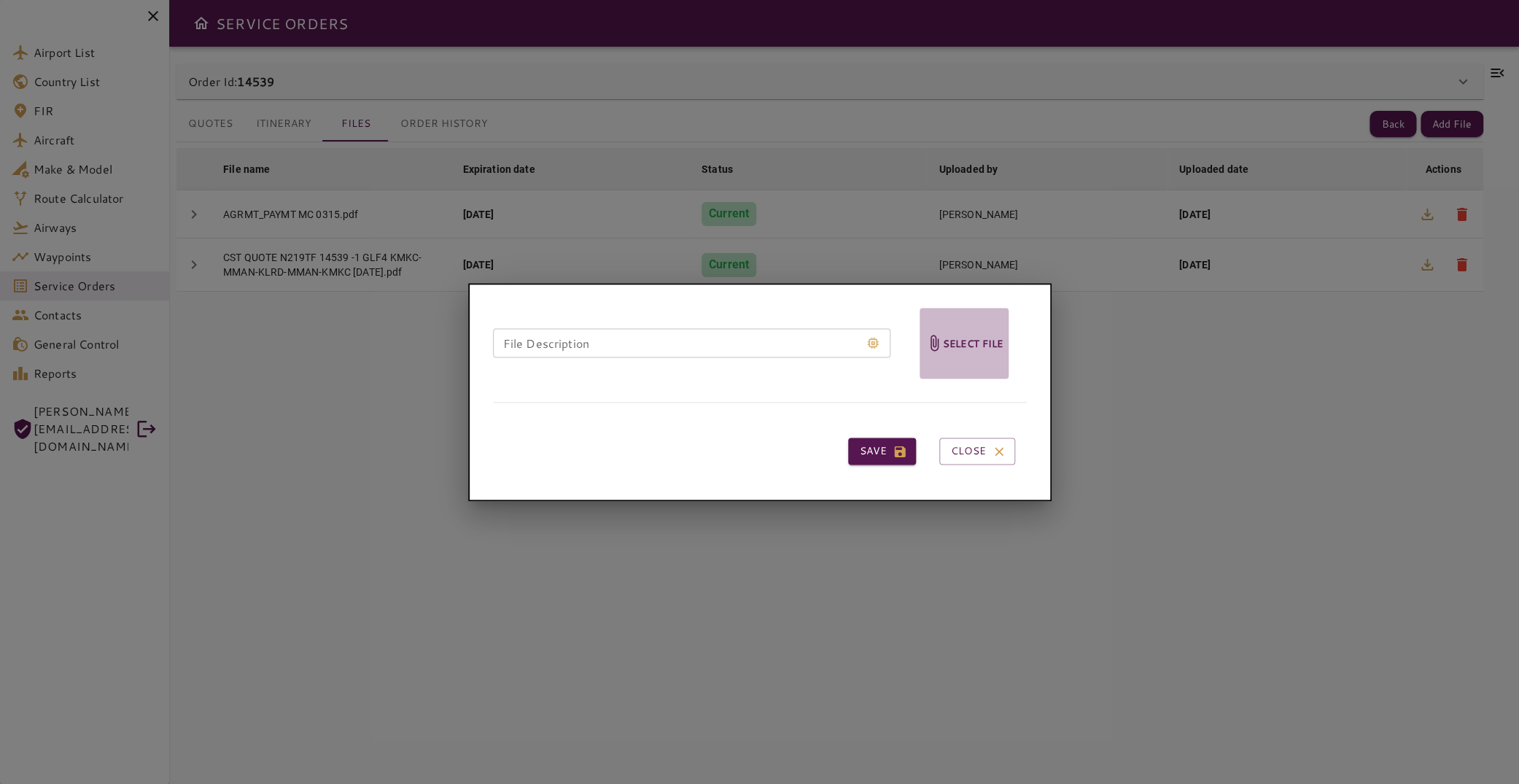
click at [952, 340] on h6 "Select file" at bounding box center [973, 342] width 61 height 17
click at [0, 0] on input "Select file" at bounding box center [0, 0] width 0 height 0
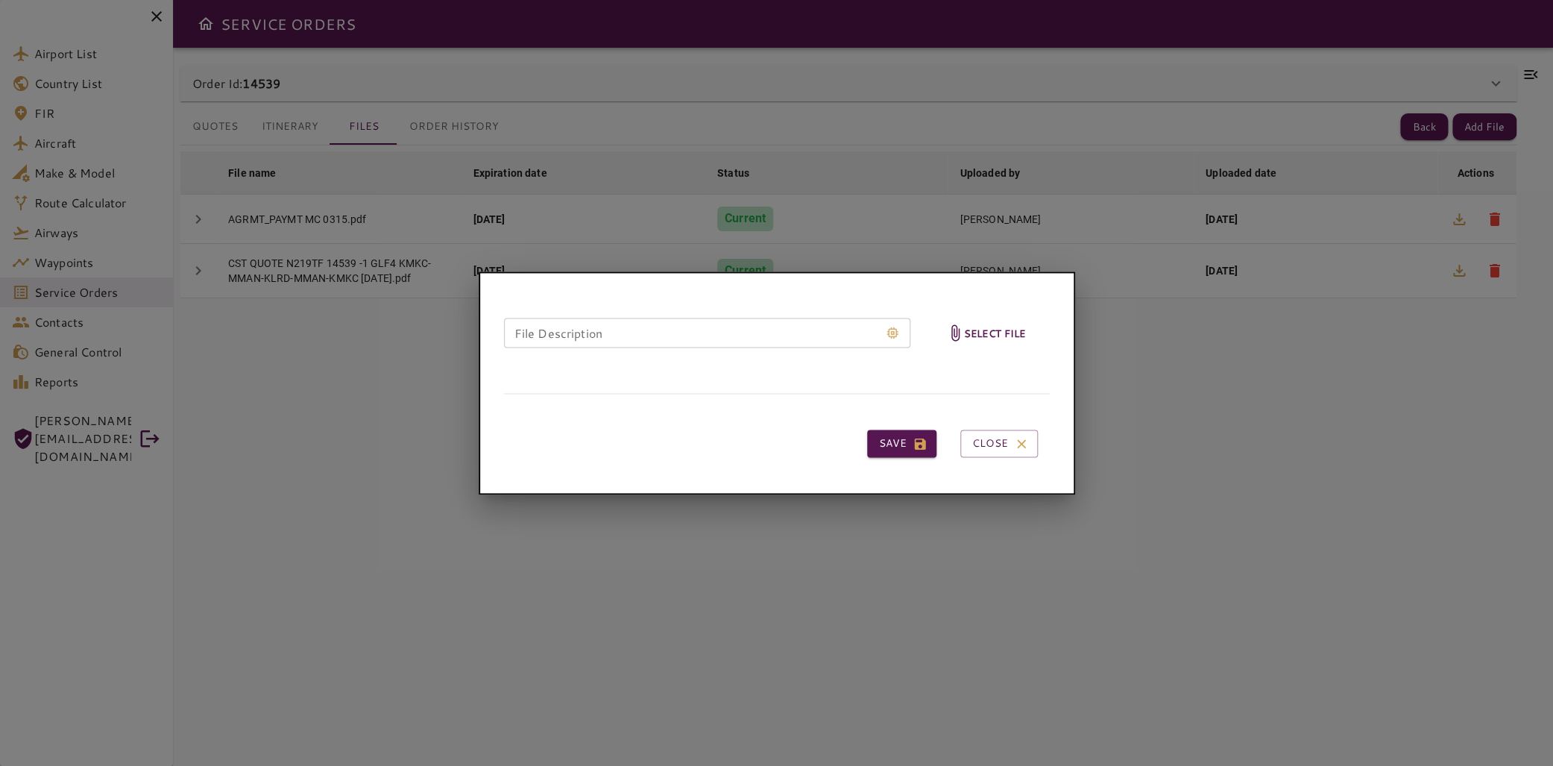
click at [966, 336] on h6 "Select file" at bounding box center [995, 332] width 62 height 17
click at [0, 0] on input "Select file" at bounding box center [0, 0] width 0 height 0
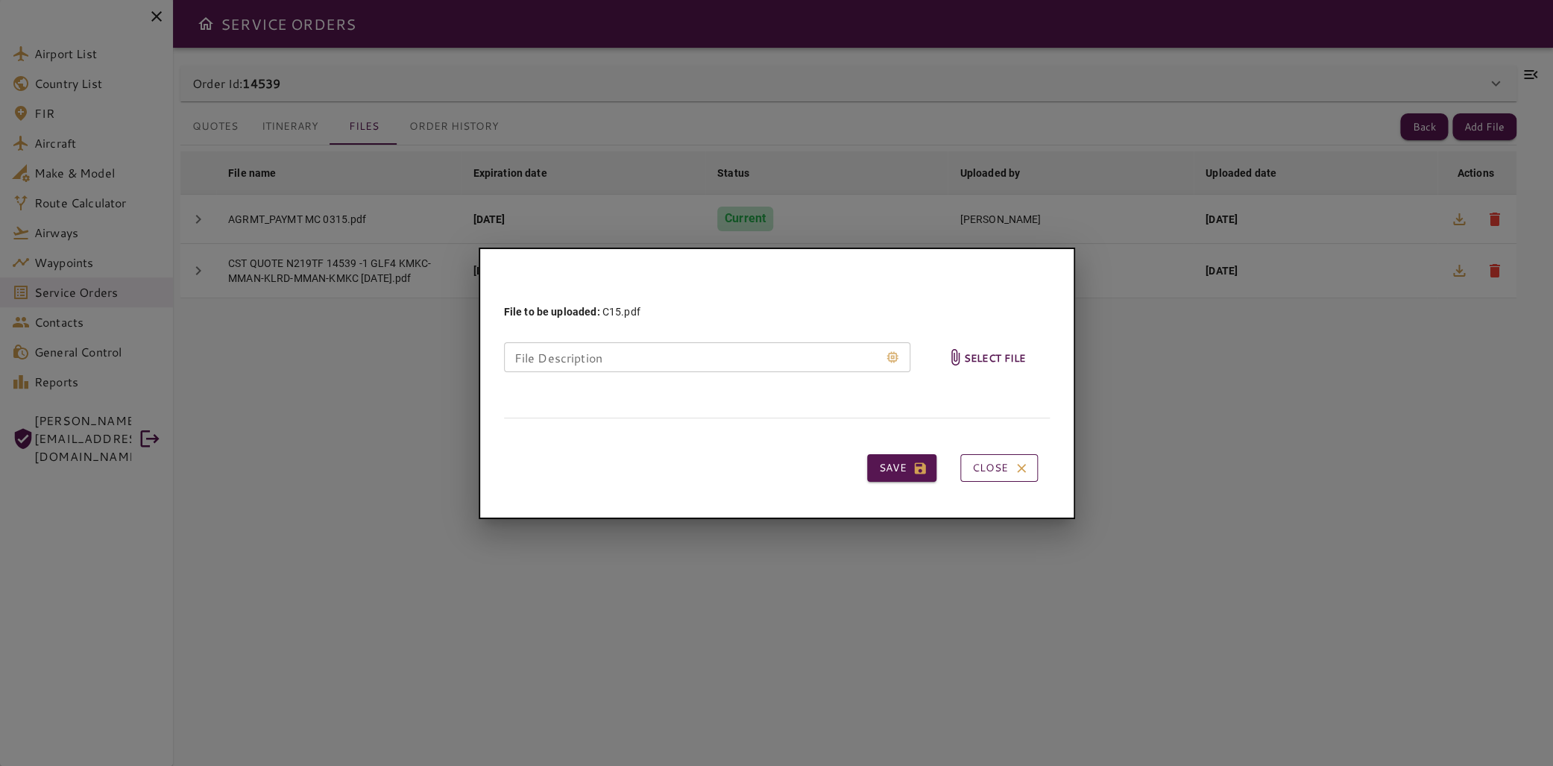
click at [1004, 463] on button "Close" at bounding box center [999, 468] width 78 height 28
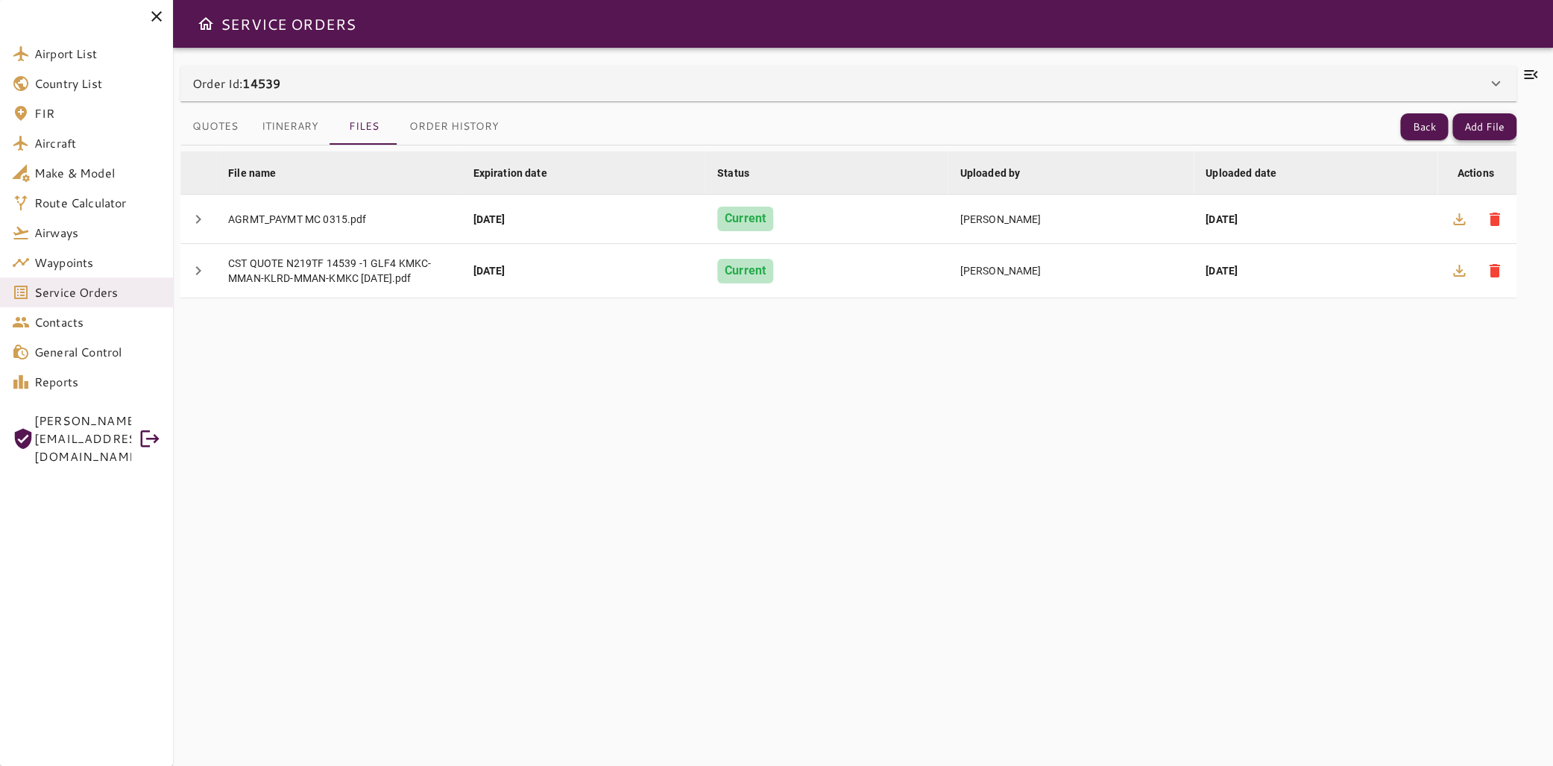
click at [1484, 126] on button "Add File" at bounding box center [1484, 127] width 64 height 28
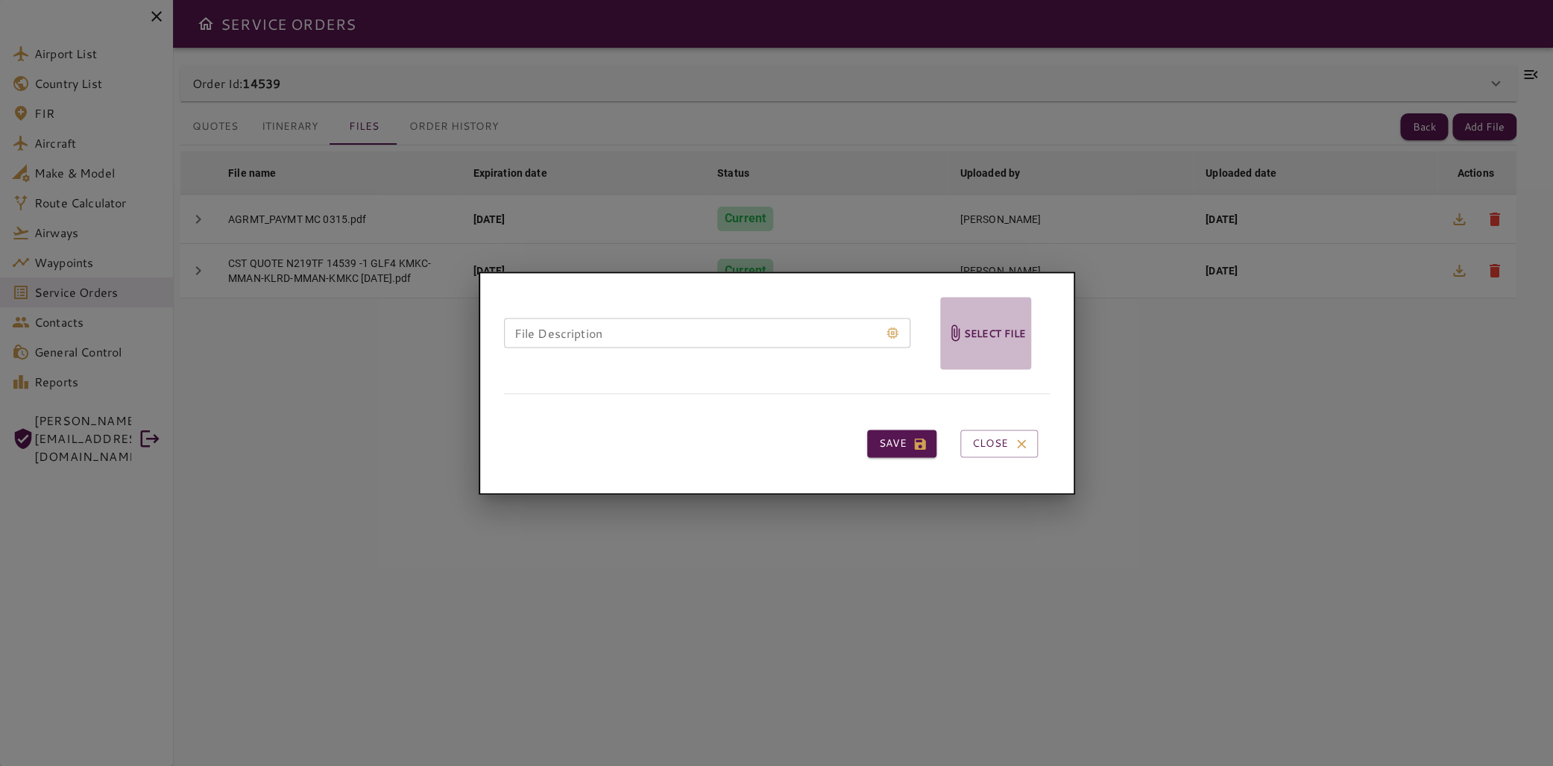
click at [1007, 341] on h6 "Select file" at bounding box center [995, 332] width 62 height 17
click at [0, 0] on input "Select file" at bounding box center [0, 0] width 0 height 0
click at [1026, 450] on icon "button" at bounding box center [1021, 443] width 15 height 15
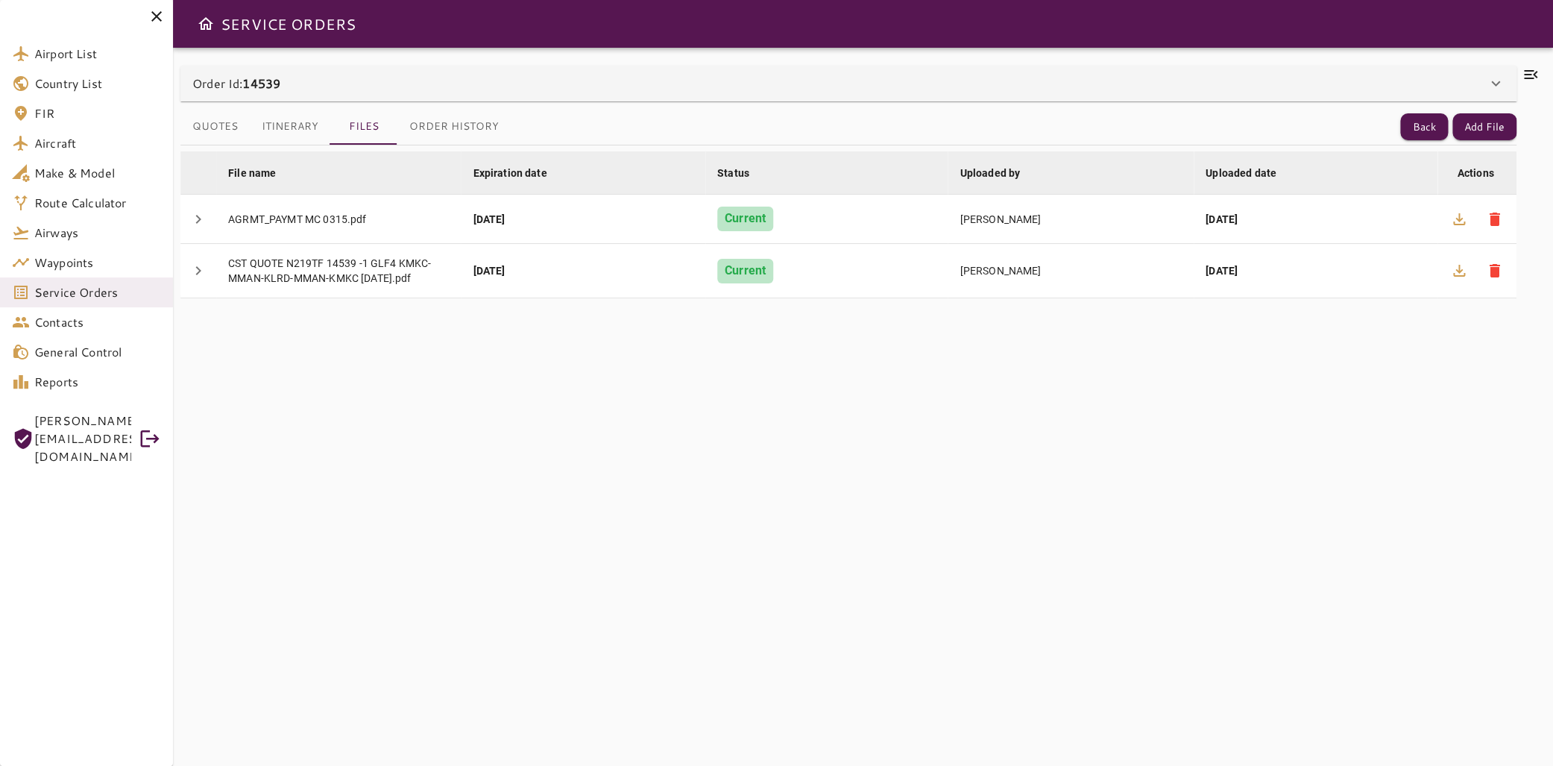
click at [273, 133] on button "Itinerary" at bounding box center [290, 127] width 81 height 36
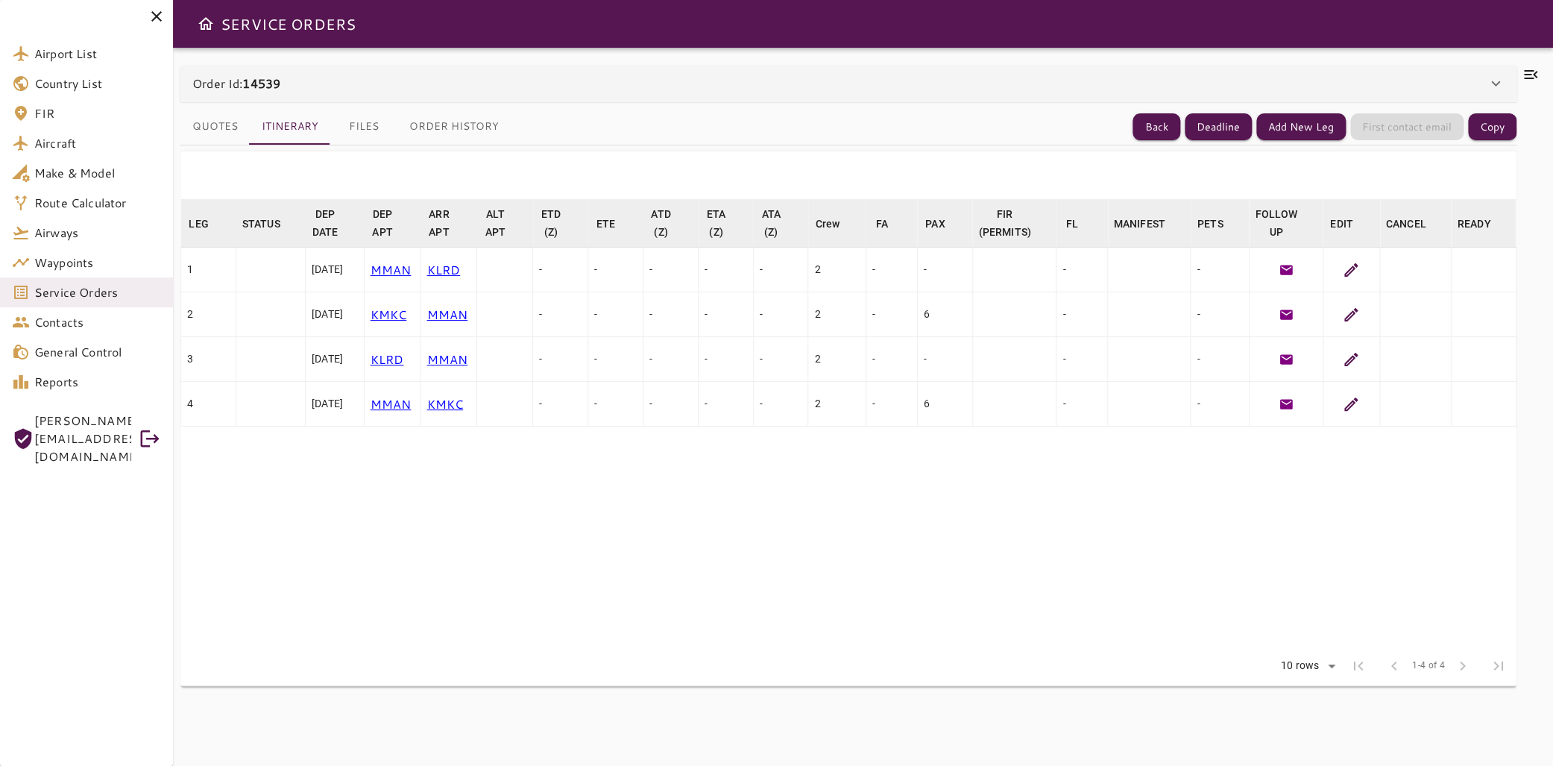
click at [212, 133] on button "Quotes" at bounding box center [214, 127] width 69 height 36
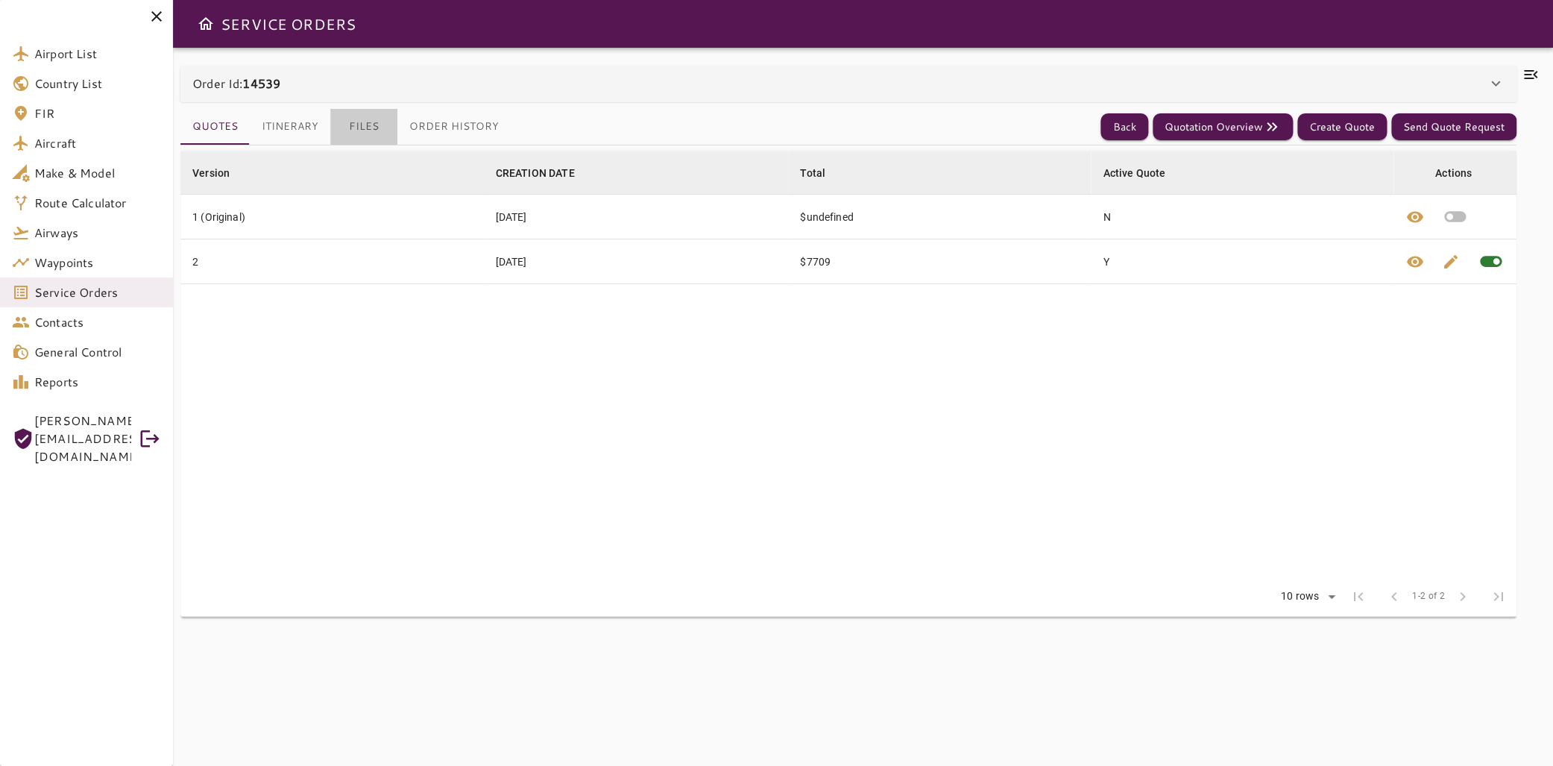
click at [390, 132] on button "Files" at bounding box center [363, 127] width 67 height 36
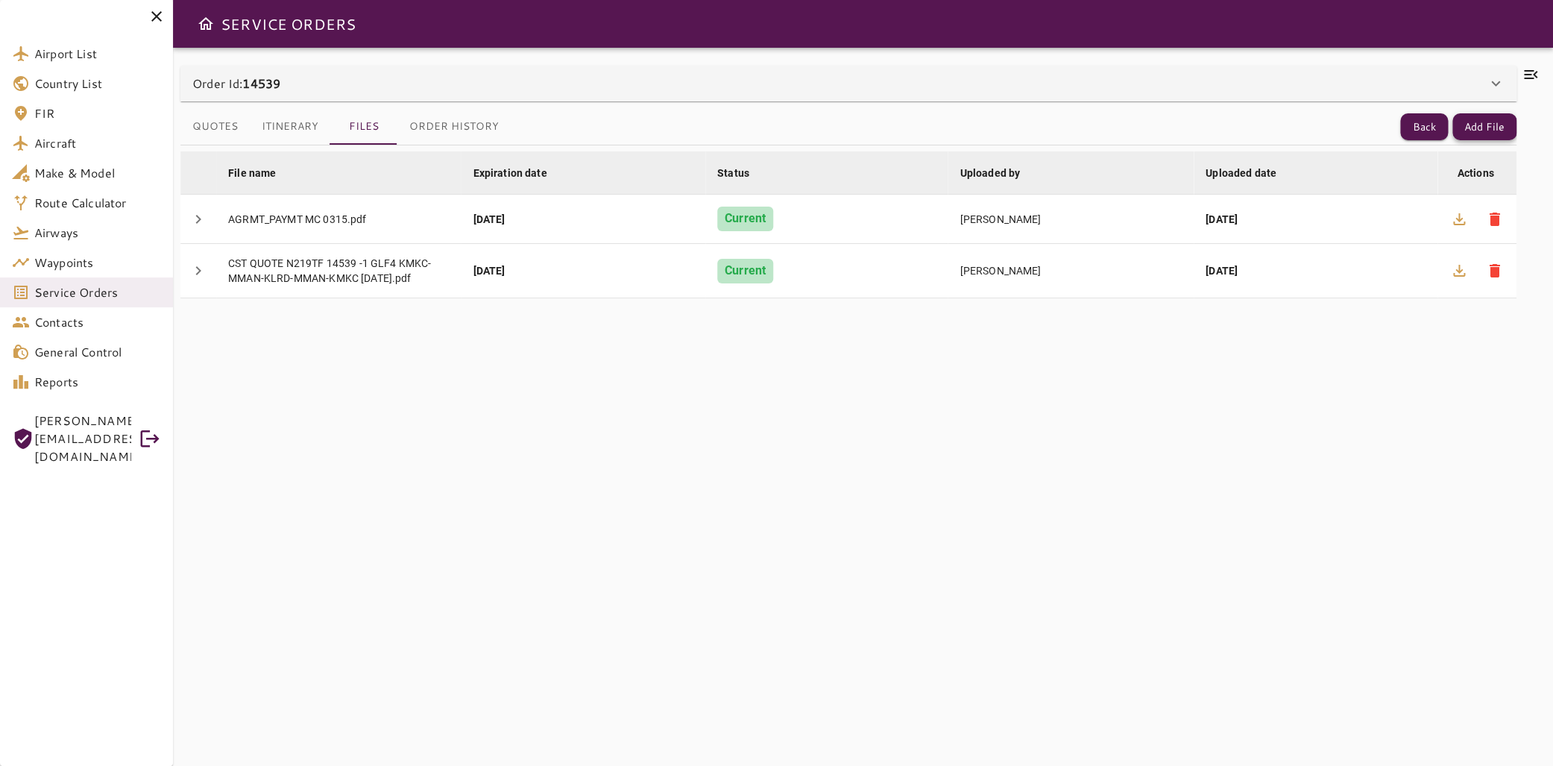
click at [1471, 129] on button "Add File" at bounding box center [1484, 127] width 64 height 28
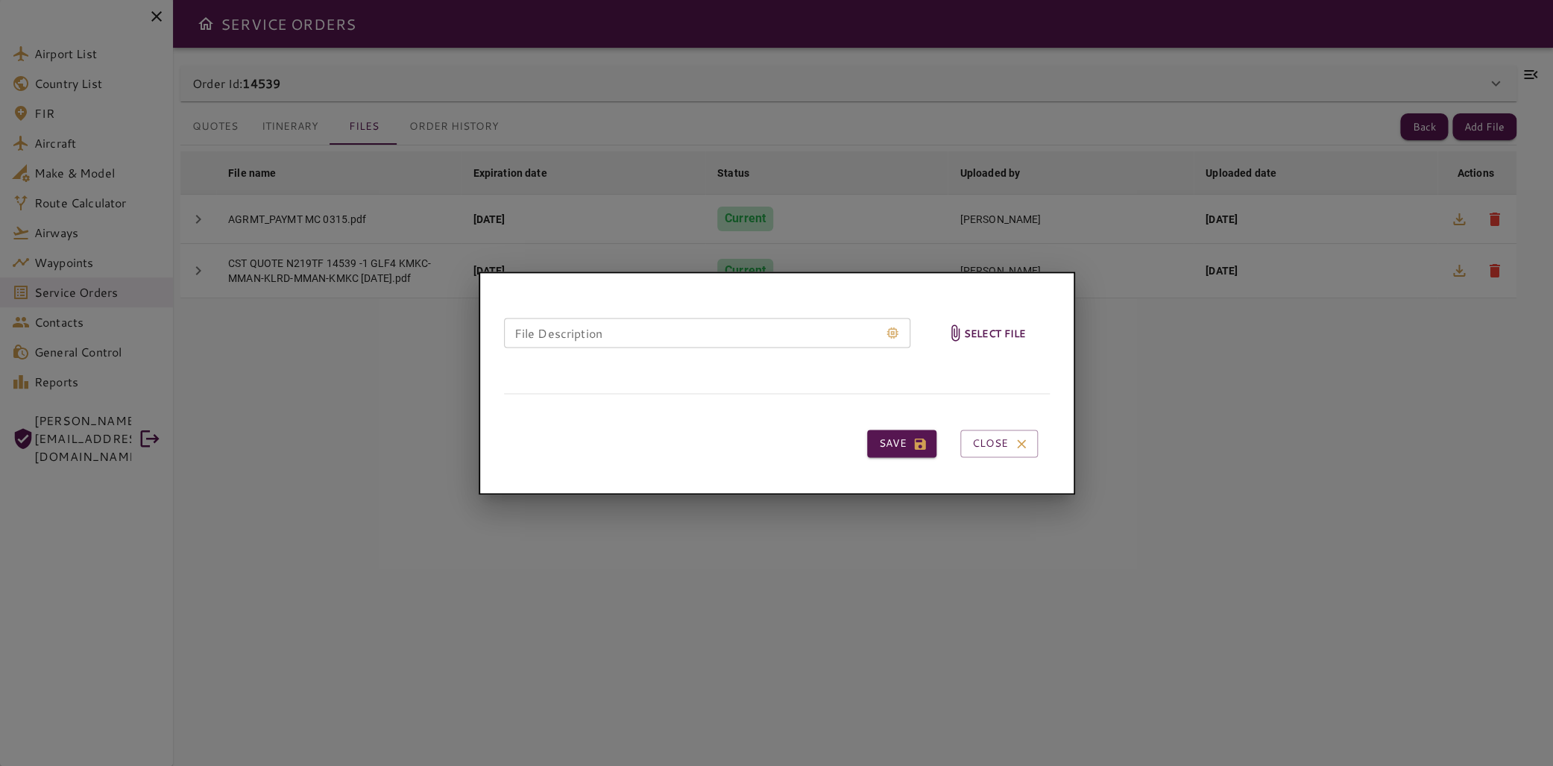
click at [1001, 335] on h6 "Select file" at bounding box center [995, 332] width 62 height 17
click at [0, 0] on input "Select file" at bounding box center [0, 0] width 0 height 0
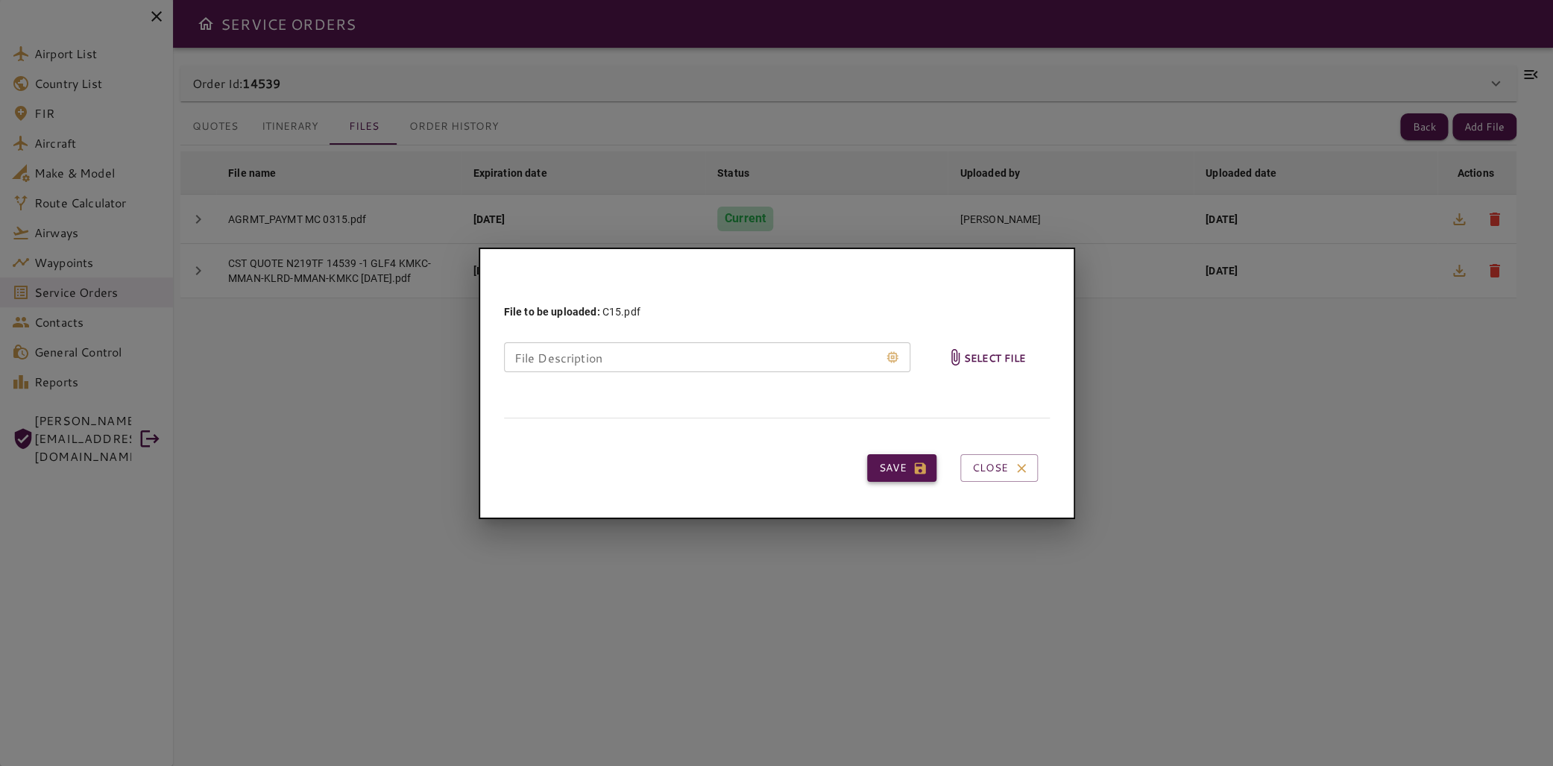
click at [902, 470] on button "Save" at bounding box center [901, 468] width 69 height 28
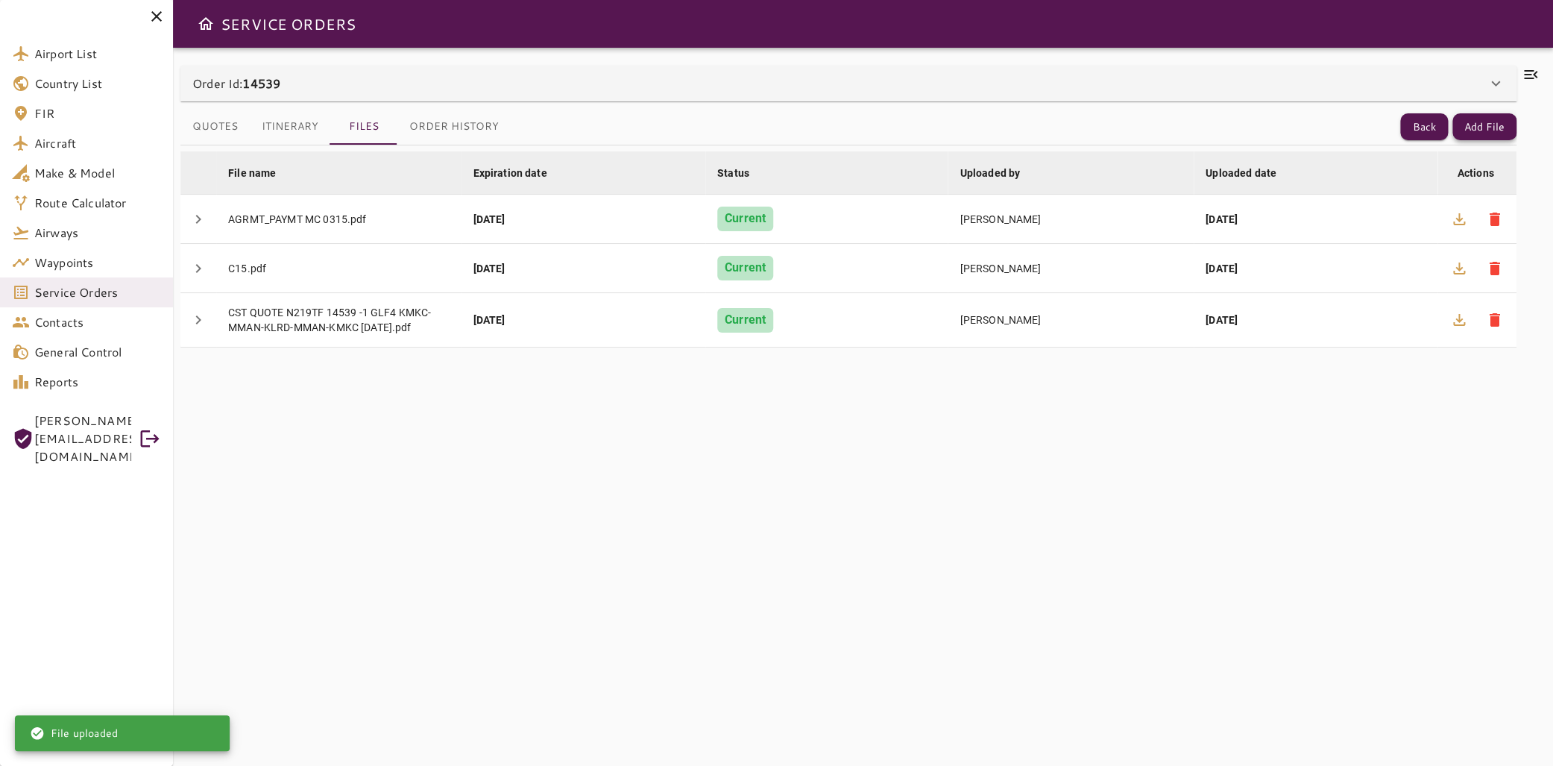
click at [1470, 134] on button "Add File" at bounding box center [1484, 127] width 64 height 28
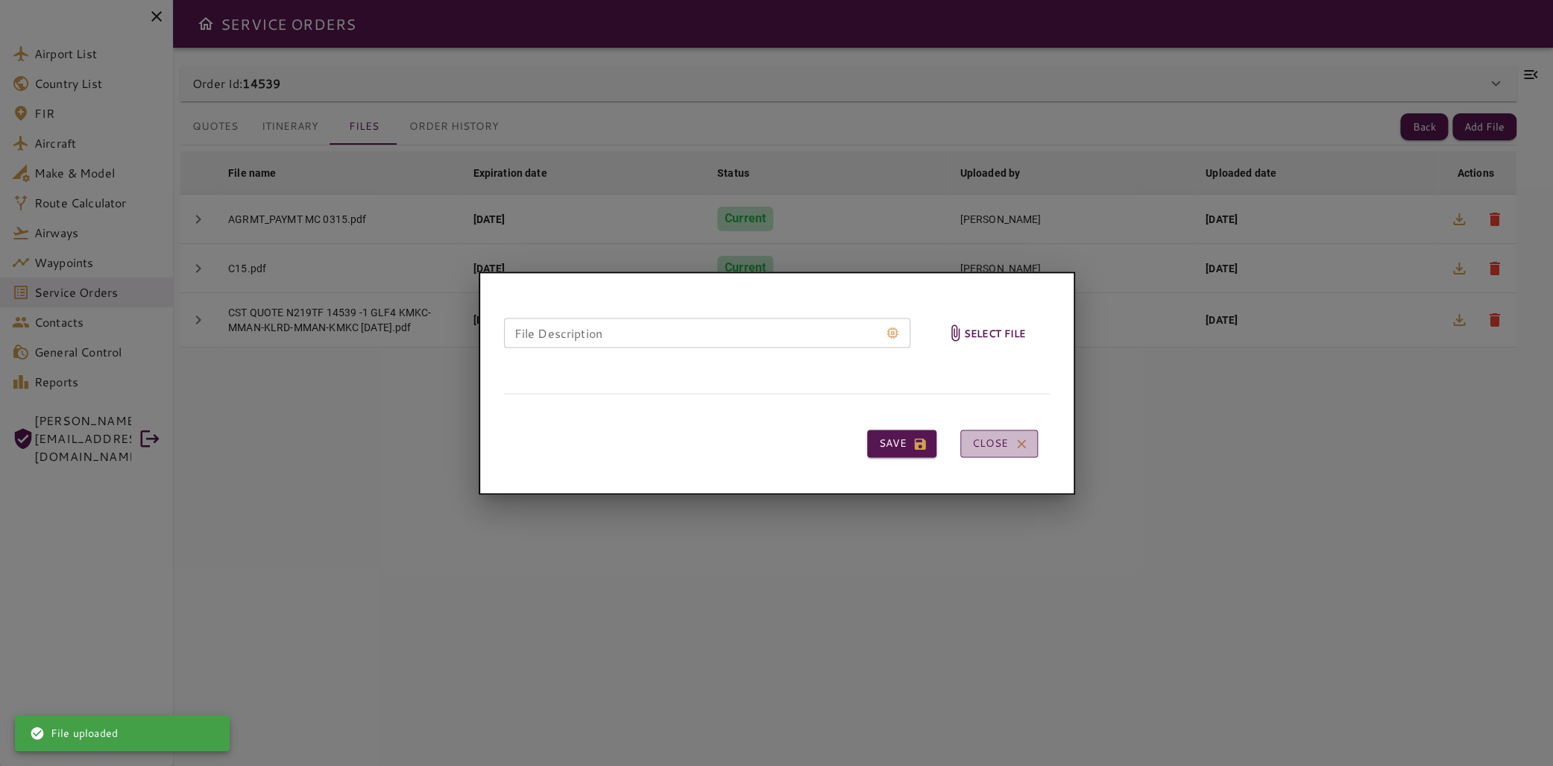
click at [993, 443] on button "Close" at bounding box center [999, 444] width 78 height 28
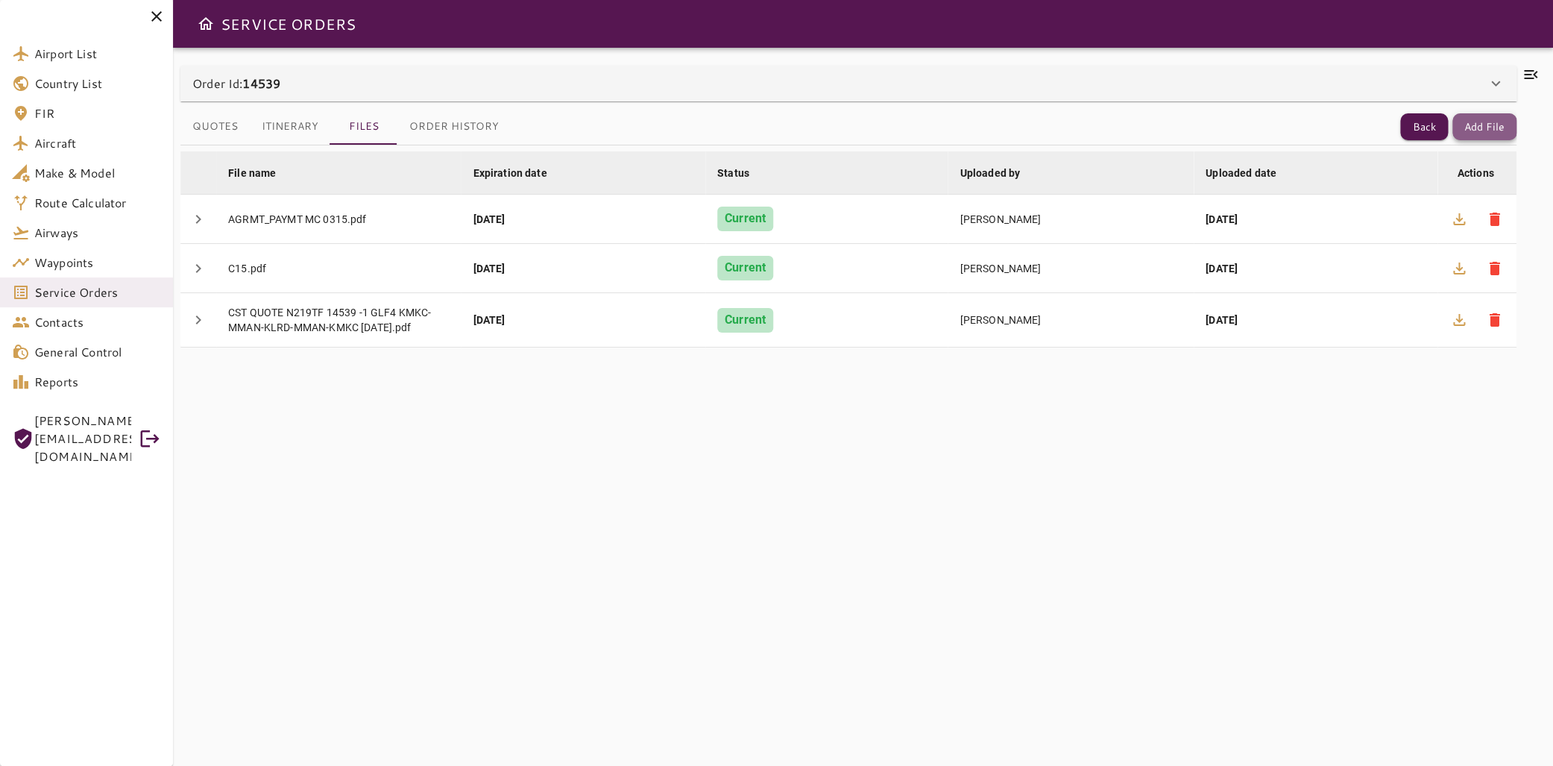
click at [1468, 125] on button "Add File" at bounding box center [1484, 127] width 64 height 28
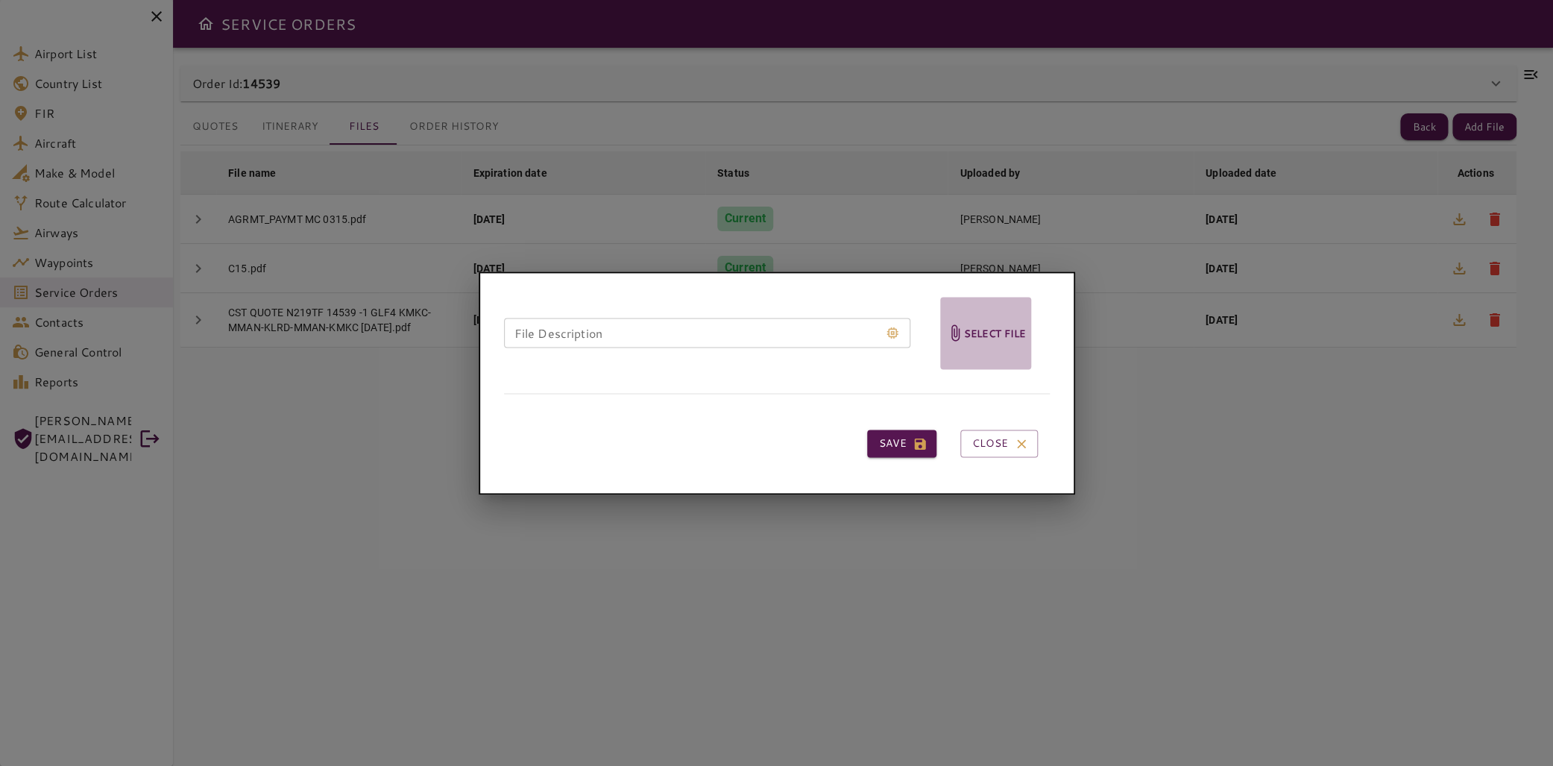
click at [1005, 336] on h6 "Select file" at bounding box center [995, 332] width 62 height 17
click at [0, 0] on input "Select file" at bounding box center [0, 0] width 0 height 0
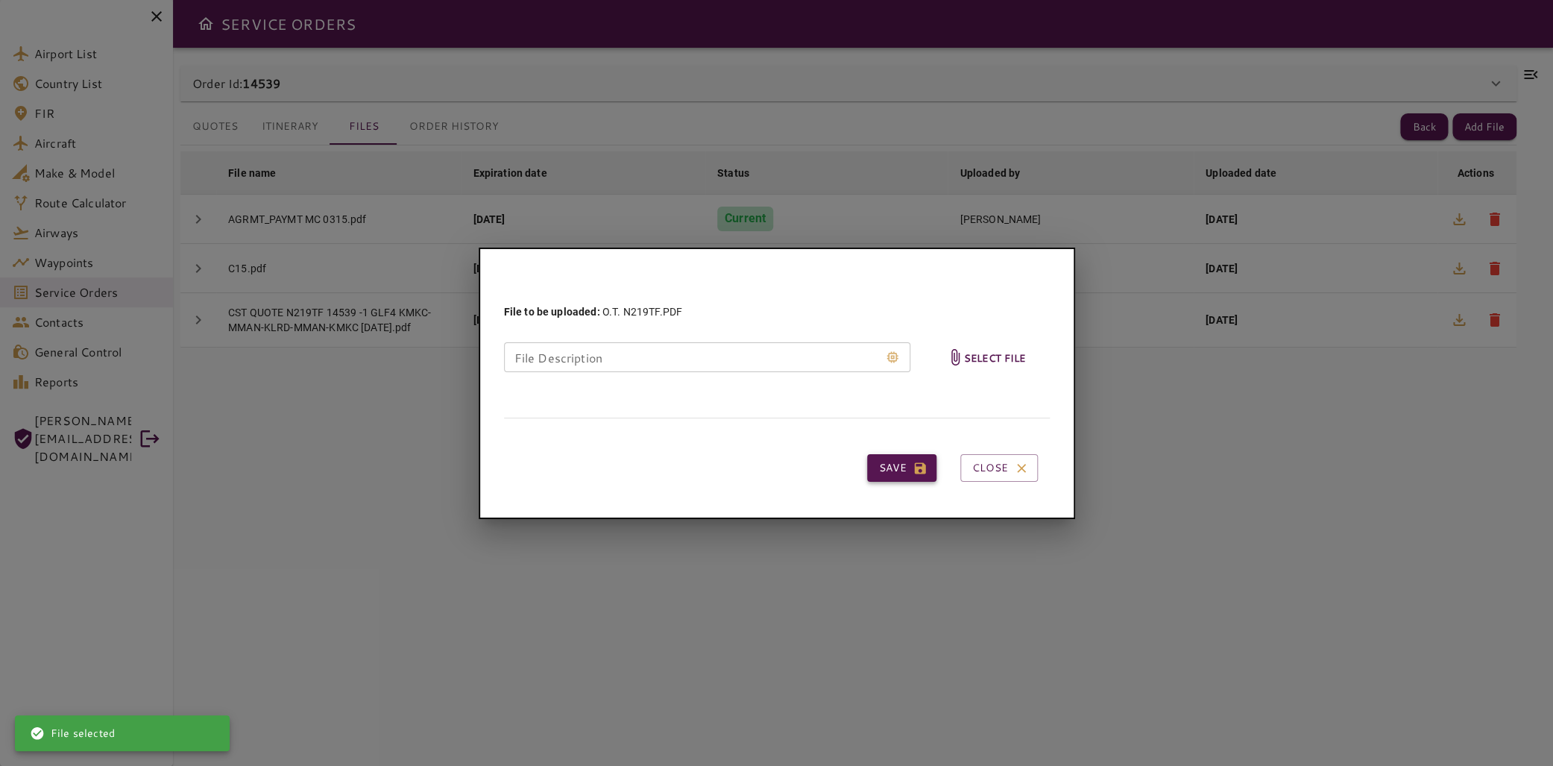
click at [891, 470] on button "Save" at bounding box center [901, 468] width 69 height 28
